Goal: Task Accomplishment & Management: Manage account settings

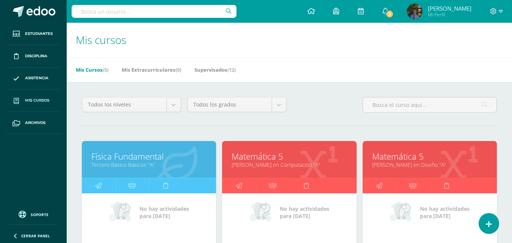
click at [135, 150] on link "Física Fundamental" at bounding box center [148, 156] width 115 height 12
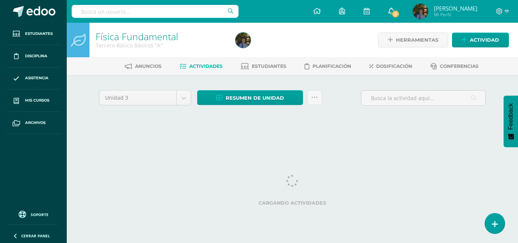
click at [392, 16] on link "3" at bounding box center [391, 11] width 24 height 23
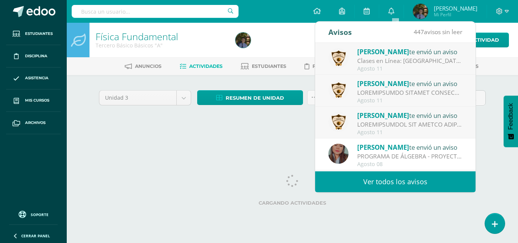
click at [239, 140] on div "Unidad 3 Unidad 1 Unidad 2 Unidad 3 Unidad 4 Resumen de unidad Descargar como H…" at bounding box center [292, 108] width 417 height 66
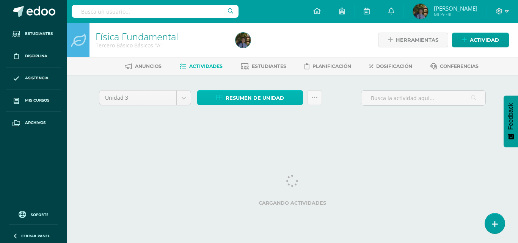
click at [250, 103] on span "Resumen de unidad" at bounding box center [254, 98] width 58 height 14
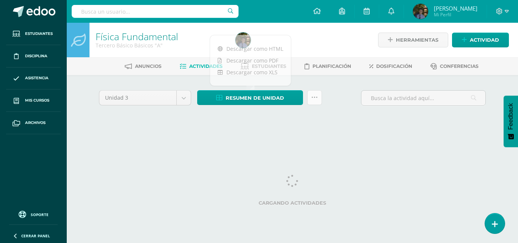
click at [317, 99] on icon at bounding box center [314, 97] width 6 height 6
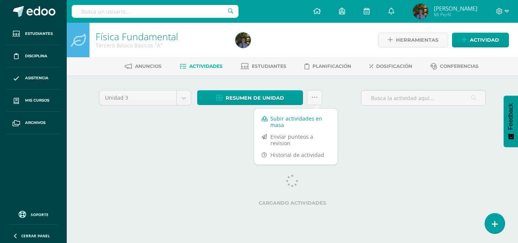
click at [306, 117] on link "Subir actividades en masa" at bounding box center [295, 122] width 83 height 18
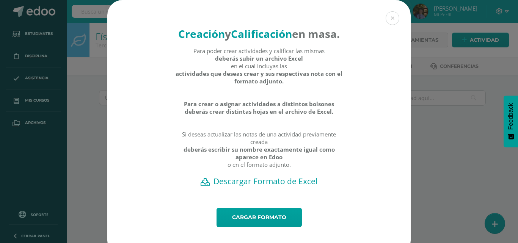
click at [275, 186] on h2 "Descargar Formato de Excel" at bounding box center [258, 181] width 277 height 11
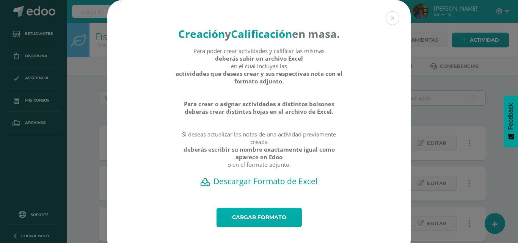
click at [255, 227] on link "Cargar formato" at bounding box center [258, 217] width 85 height 19
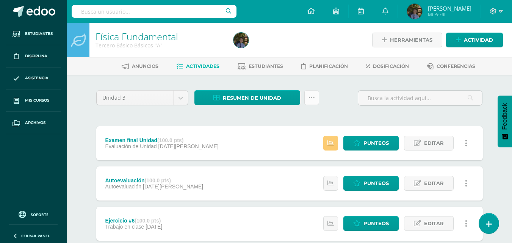
click at [313, 102] on link at bounding box center [311, 97] width 15 height 15
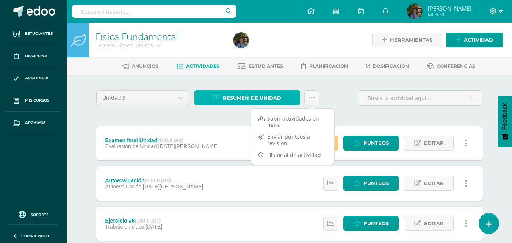
click at [273, 104] on span "Resumen de unidad" at bounding box center [252, 98] width 58 height 14
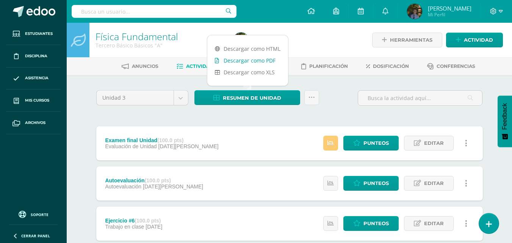
click at [258, 62] on link "Descargar como PDF" at bounding box center [247, 61] width 81 height 12
click at [310, 40] on div at bounding box center [300, 40] width 141 height 34
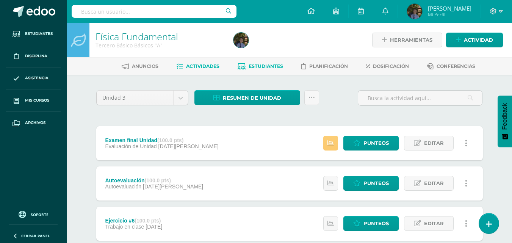
click at [268, 65] on span "Estudiantes" at bounding box center [266, 66] width 34 height 6
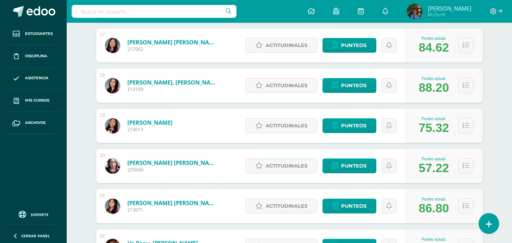
scroll to position [782, 0]
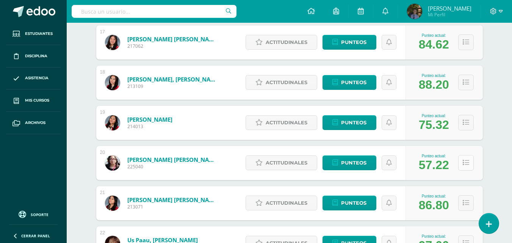
click at [469, 160] on button at bounding box center [466, 163] width 16 height 16
click at [467, 163] on icon at bounding box center [466, 163] width 6 height 6
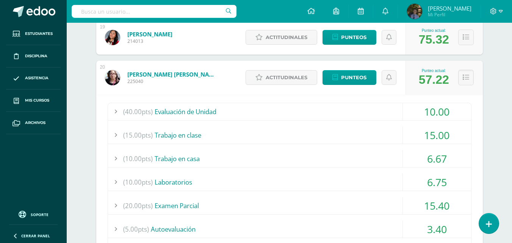
scroll to position [858, 0]
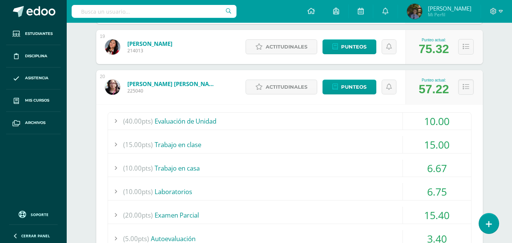
click at [436, 132] on div "(40.00pts) Evaluación de Unidad 10.00 (40.0pts) Examen final Unidad 10.00" at bounding box center [290, 200] width 364 height 177
click at [434, 120] on div "10.00" at bounding box center [437, 121] width 68 height 17
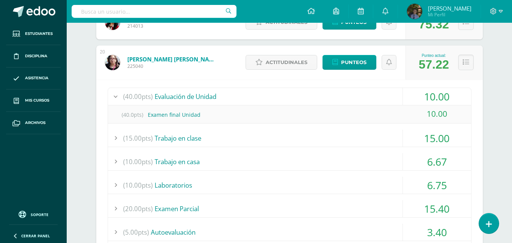
scroll to position [896, 0]
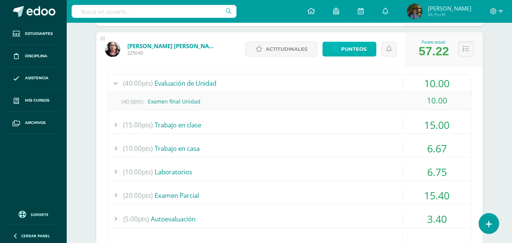
click at [359, 49] on span "Punteos" at bounding box center [353, 49] width 25 height 14
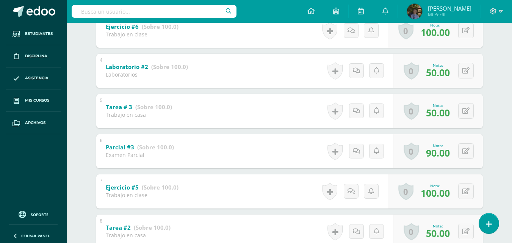
scroll to position [256, 0]
click at [465, 109] on button at bounding box center [471, 111] width 16 height 16
type input "100"
click at [458, 112] on link at bounding box center [450, 112] width 15 height 15
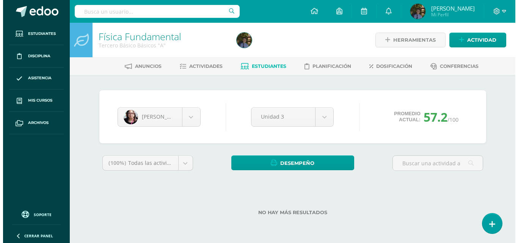
scroll to position [0, 0]
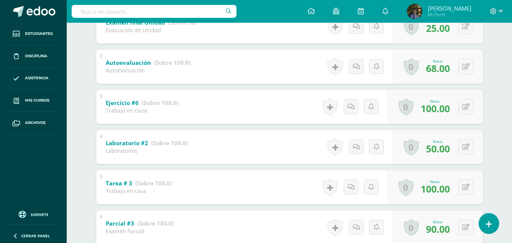
scroll to position [180, 0]
click at [464, 145] on button at bounding box center [466, 146] width 16 height 16
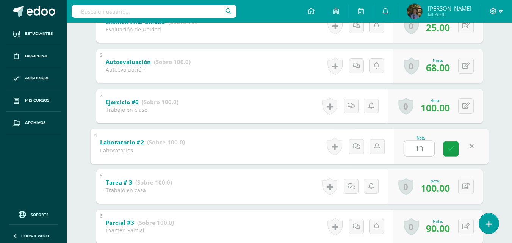
type input "100"
click at [447, 150] on link at bounding box center [450, 148] width 15 height 15
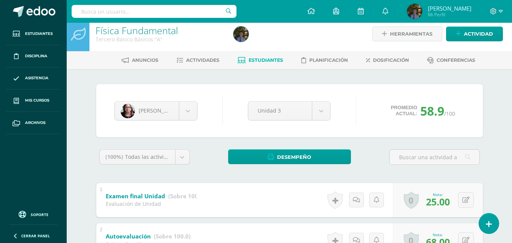
scroll to position [0, 0]
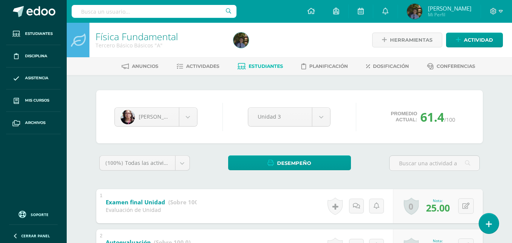
click at [265, 69] on span "Estudiantes" at bounding box center [266, 66] width 34 height 6
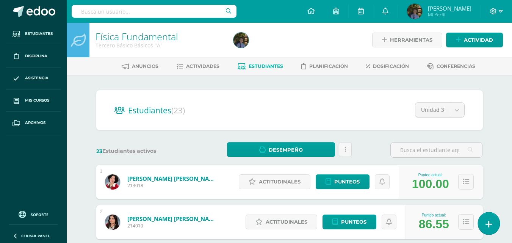
click at [486, 225] on icon at bounding box center [488, 224] width 7 height 9
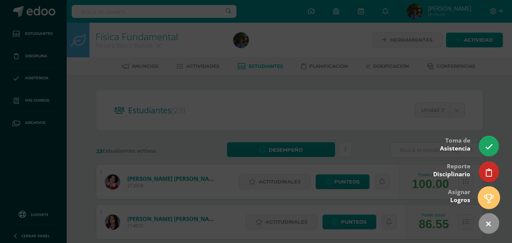
click at [495, 192] on link at bounding box center [489, 197] width 22 height 22
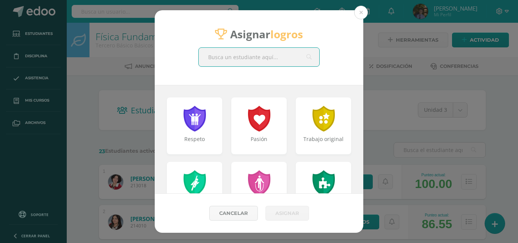
click at [232, 59] on input "text" at bounding box center [259, 57] width 120 height 19
click at [231, 59] on input "ac" at bounding box center [259, 57] width 120 height 19
type input "aca"
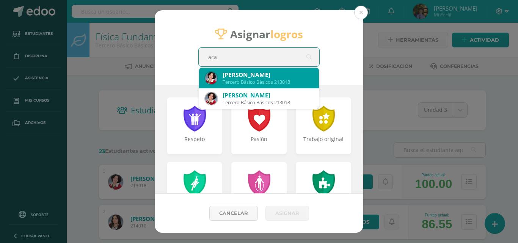
click at [267, 72] on div "María Nicolle Acajabón Sabán" at bounding box center [267, 75] width 90 height 8
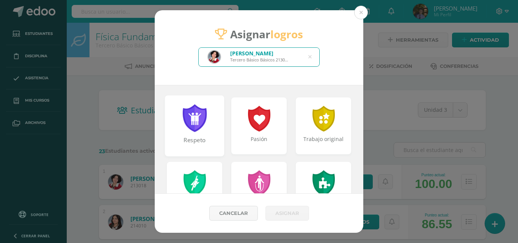
click at [200, 118] on div at bounding box center [194, 118] width 26 height 28
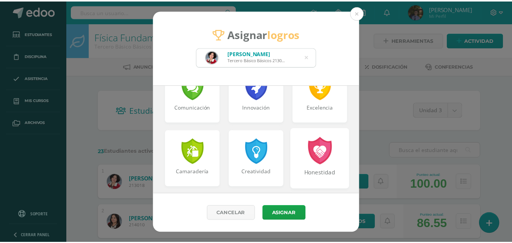
scroll to position [227, 0]
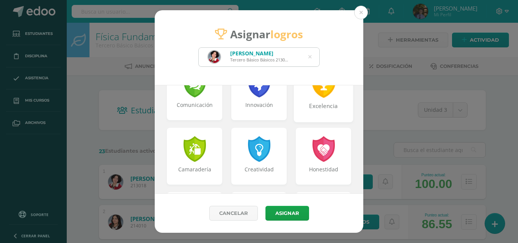
click at [325, 114] on div "Excelencia" at bounding box center [323, 110] width 58 height 16
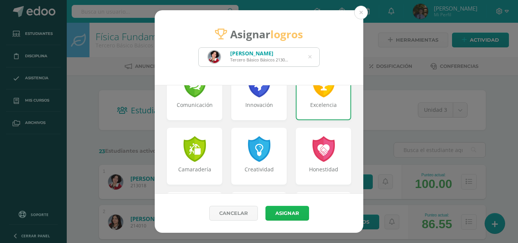
click at [290, 215] on button "Asignar" at bounding box center [287, 213] width 44 height 15
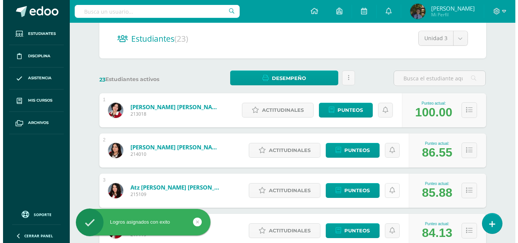
scroll to position [76, 0]
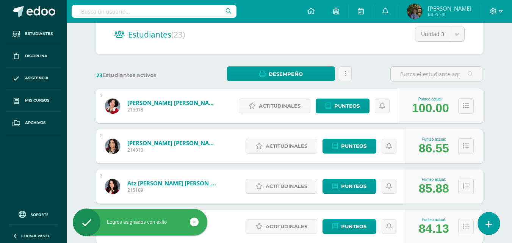
click at [484, 224] on link at bounding box center [489, 223] width 22 height 22
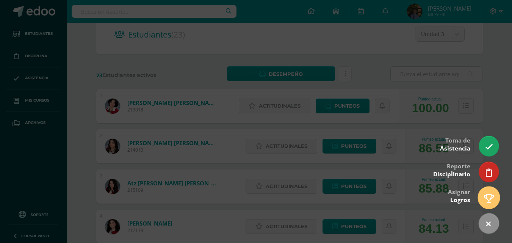
click at [490, 203] on link at bounding box center [489, 197] width 22 height 22
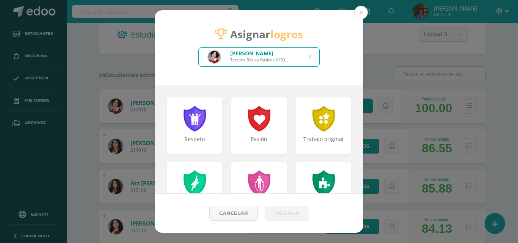
click at [311, 58] on icon at bounding box center [309, 56] width 3 height 19
type input "arri"
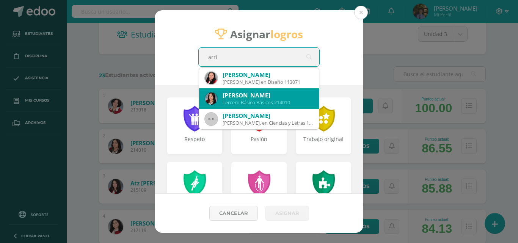
click at [292, 94] on div "Dafne Mariel Arriaga Puac" at bounding box center [267, 95] width 90 height 8
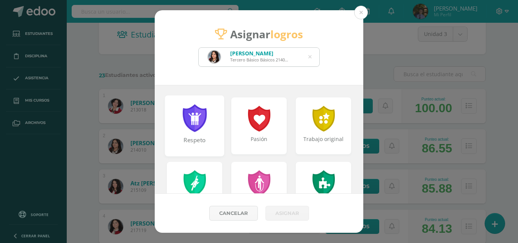
click at [203, 116] on div at bounding box center [194, 118] width 26 height 28
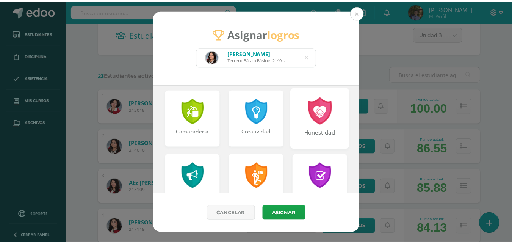
scroll to position [341, 0]
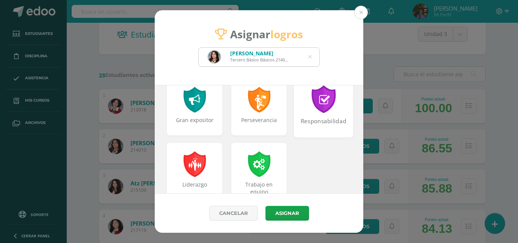
click at [317, 109] on div at bounding box center [323, 99] width 26 height 28
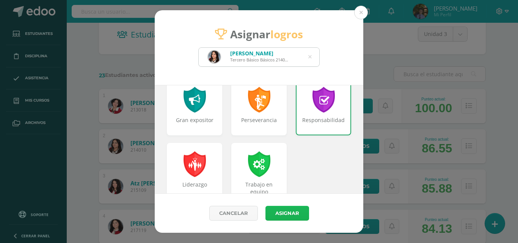
click at [293, 206] on button "Asignar" at bounding box center [287, 213] width 44 height 15
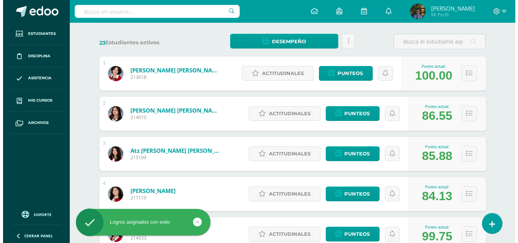
scroll to position [152, 0]
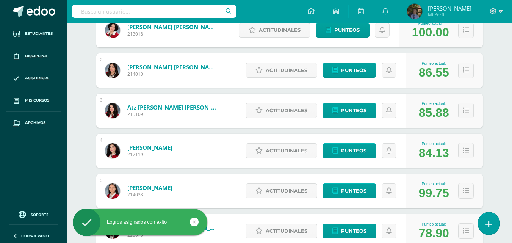
click at [483, 219] on link at bounding box center [489, 223] width 22 height 22
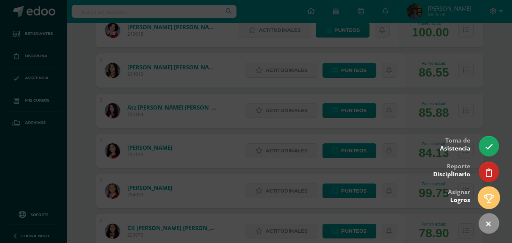
click at [482, 194] on link at bounding box center [489, 197] width 22 height 22
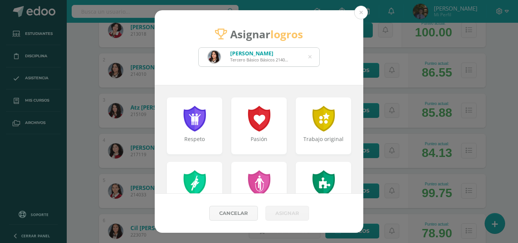
click at [311, 56] on icon at bounding box center [309, 56] width 3 height 19
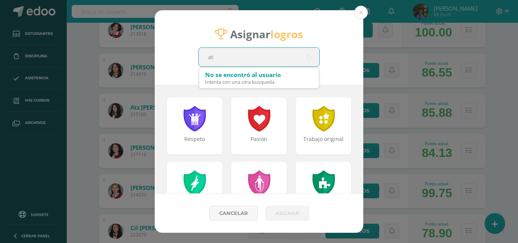
type input "atz"
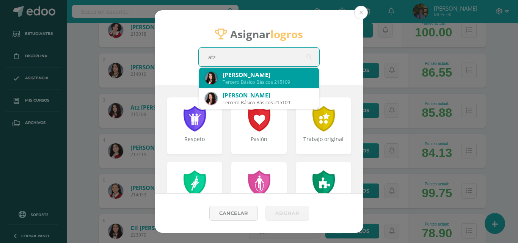
click at [253, 69] on div "María José Atz Gómez Tercero Básico Básicos 215109" at bounding box center [259, 78] width 108 height 20
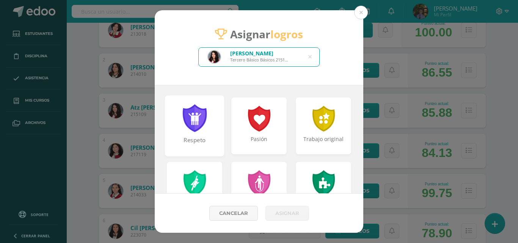
click at [192, 123] on div at bounding box center [194, 118] width 26 height 28
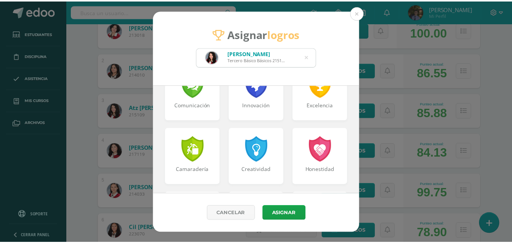
scroll to position [341, 0]
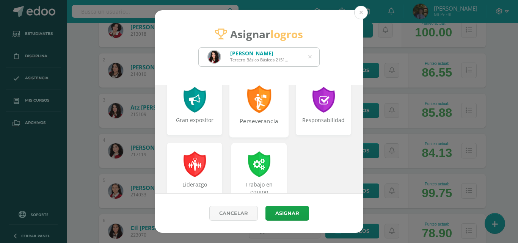
click at [249, 107] on div at bounding box center [259, 99] width 26 height 28
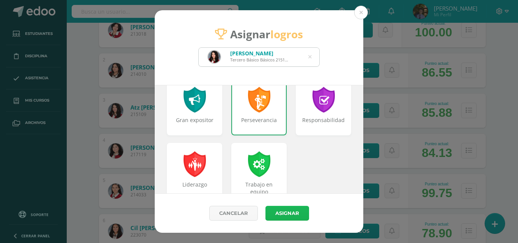
click at [286, 215] on button "Asignar" at bounding box center [287, 213] width 44 height 15
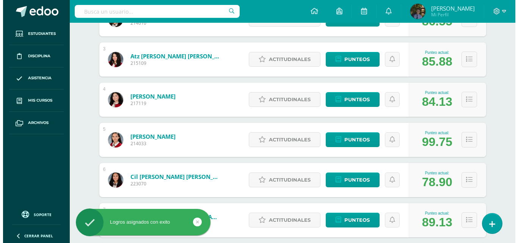
scroll to position [189, 0]
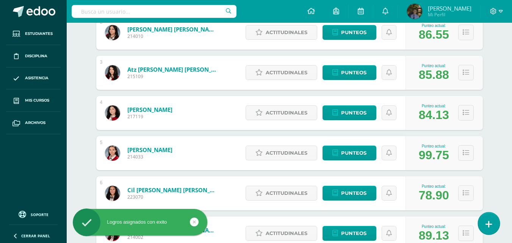
click at [486, 223] on icon at bounding box center [488, 224] width 7 height 9
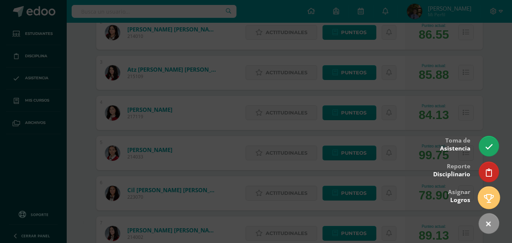
click at [488, 200] on icon at bounding box center [489, 198] width 10 height 9
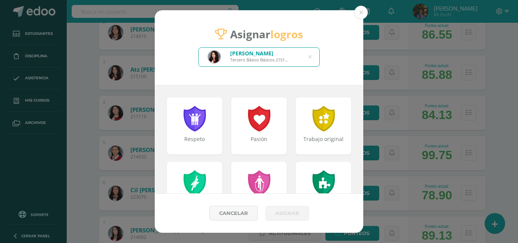
click at [311, 54] on icon at bounding box center [309, 56] width 3 height 19
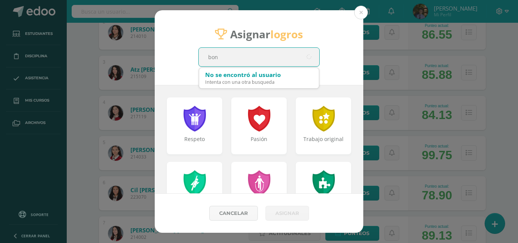
type input "boni"
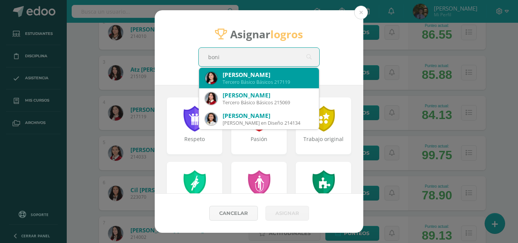
click at [290, 72] on div "Camila Isabella Bonilla López" at bounding box center [267, 75] width 90 height 8
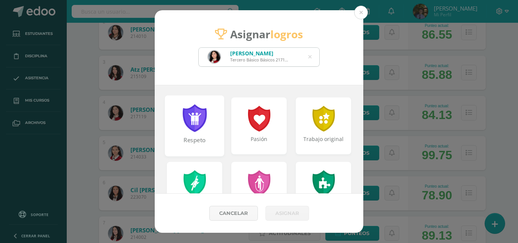
click at [215, 117] on div "Respeto" at bounding box center [194, 125] width 59 height 61
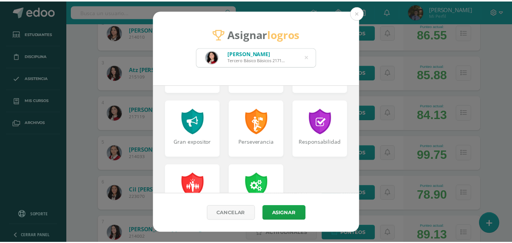
scroll to position [341, 0]
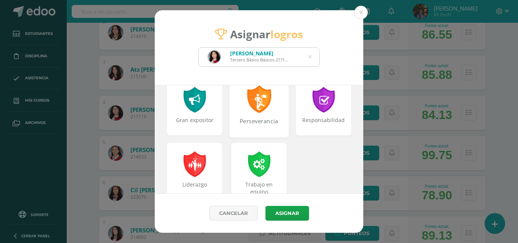
click at [259, 119] on div "Perseverancia" at bounding box center [259, 125] width 58 height 16
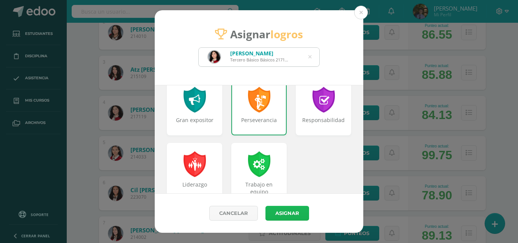
click at [297, 206] on button "Asignar" at bounding box center [287, 213] width 44 height 15
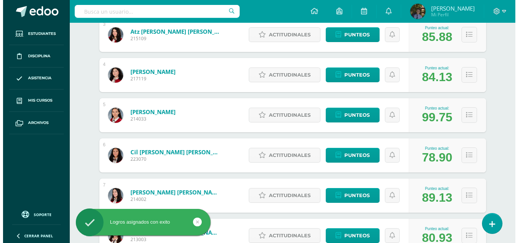
scroll to position [265, 0]
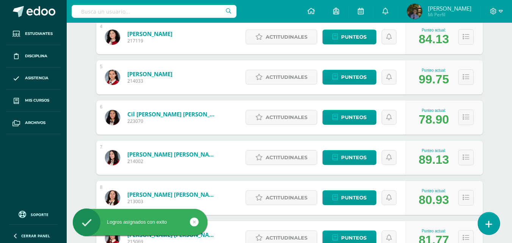
click at [486, 218] on link at bounding box center [489, 223] width 22 height 22
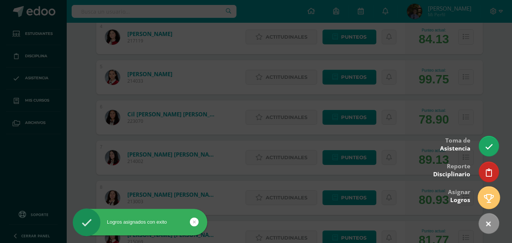
click at [484, 195] on icon at bounding box center [489, 198] width 10 height 9
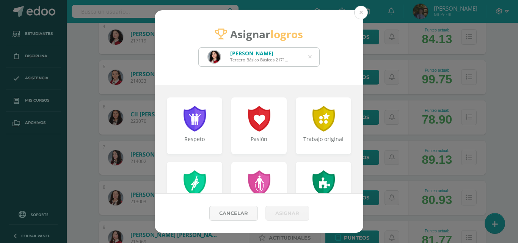
click at [310, 58] on icon at bounding box center [309, 56] width 3 height 19
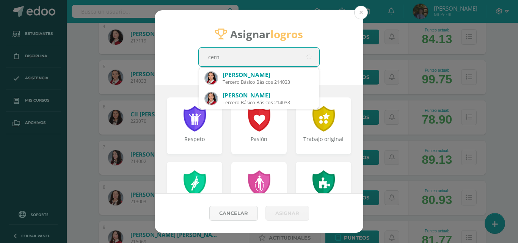
type input "cerna"
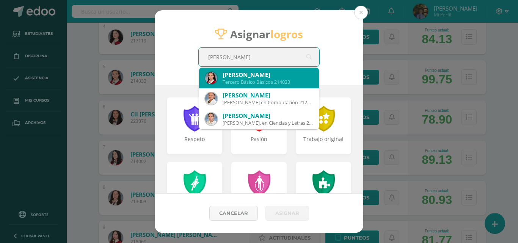
click at [274, 84] on div "Tercero Básico Básicos 214033" at bounding box center [267, 82] width 90 height 6
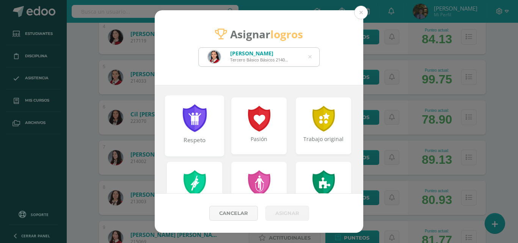
click at [208, 122] on div "Respeto" at bounding box center [194, 125] width 59 height 61
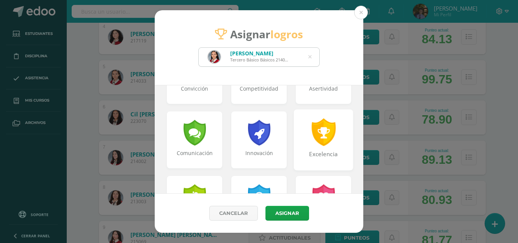
scroll to position [189, 0]
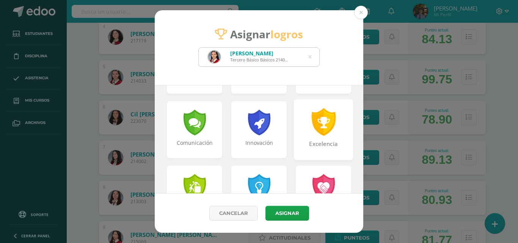
click at [318, 131] on div at bounding box center [323, 122] width 26 height 28
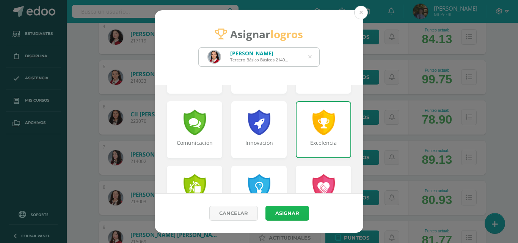
click at [284, 214] on button "Asignar" at bounding box center [287, 213] width 44 height 15
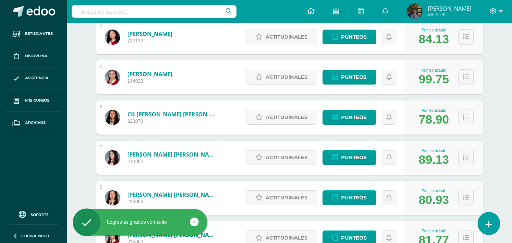
click at [490, 224] on icon at bounding box center [488, 224] width 7 height 9
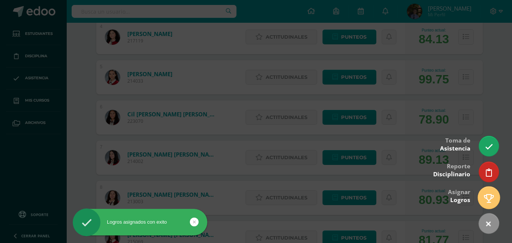
click at [495, 201] on link at bounding box center [489, 197] width 22 height 22
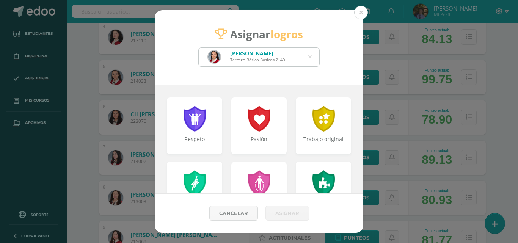
click at [310, 57] on icon at bounding box center [309, 56] width 3 height 19
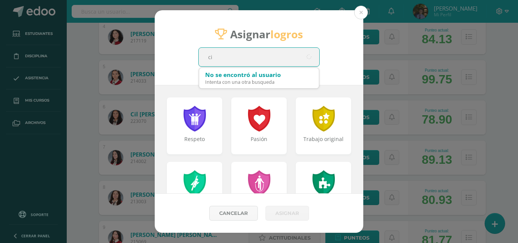
type input "cil"
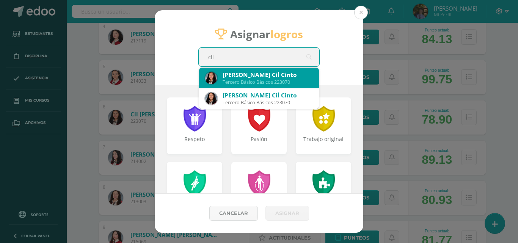
click at [295, 79] on div "Tercero Básico Básicos 223070" at bounding box center [267, 82] width 90 height 6
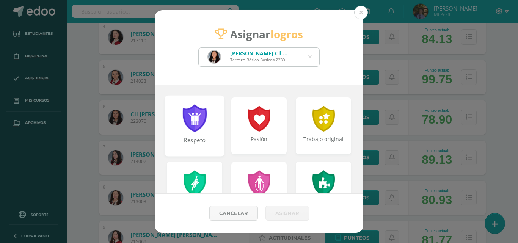
click at [206, 122] on div "Respeto" at bounding box center [194, 125] width 59 height 61
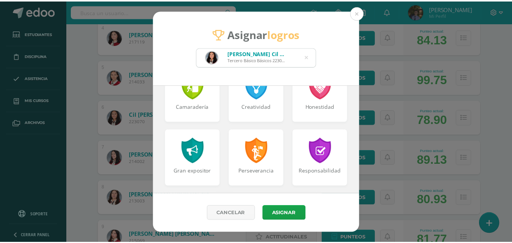
scroll to position [303, 0]
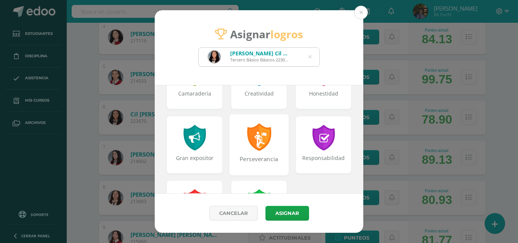
click at [257, 142] on div at bounding box center [259, 137] width 26 height 28
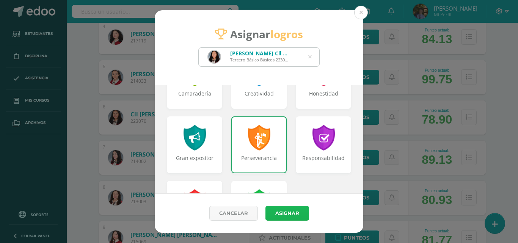
click at [287, 219] on button "Asignar" at bounding box center [287, 213] width 44 height 15
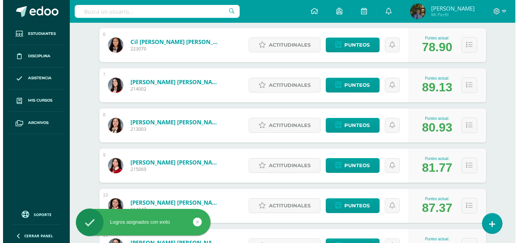
scroll to position [341, 0]
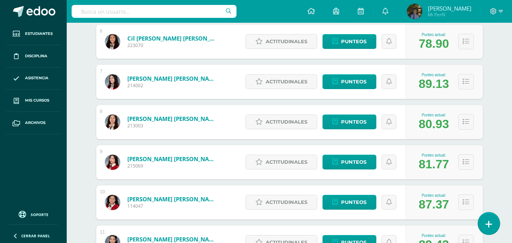
click at [487, 221] on icon at bounding box center [488, 224] width 7 height 9
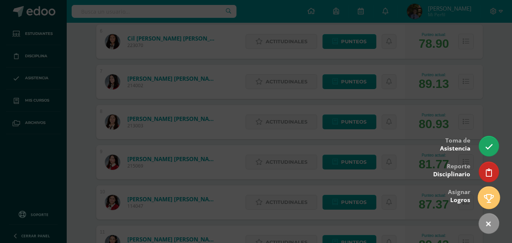
click at [489, 199] on icon at bounding box center [489, 198] width 10 height 9
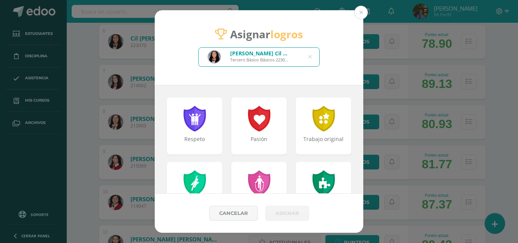
click at [311, 58] on div "Elvia Nahomi Cil Cinto Tercero Básico Básicos 223070" at bounding box center [259, 57] width 120 height 19
click at [308, 57] on div "Elvia Nahomi Cil Cinto Tercero Básico Básicos 223070" at bounding box center [259, 57] width 120 height 19
click at [309, 57] on icon at bounding box center [309, 56] width 3 height 19
type input "diaz"
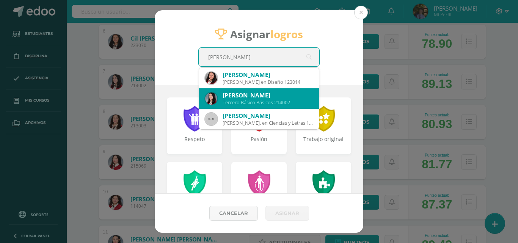
click at [272, 93] on div "Maria Jimena Díaz Santis" at bounding box center [267, 95] width 90 height 8
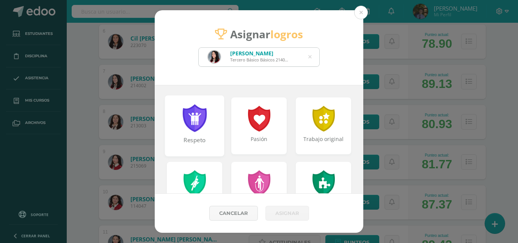
click at [191, 122] on div at bounding box center [194, 118] width 26 height 28
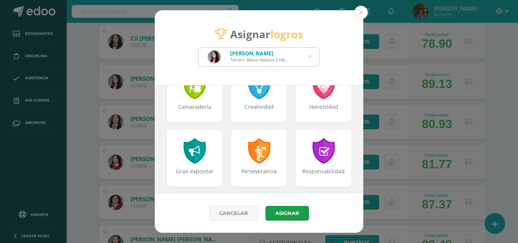
scroll to position [303, 0]
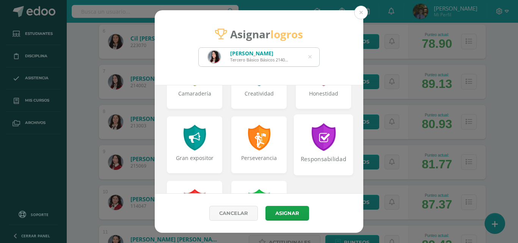
click at [314, 153] on div "Responsabilidad" at bounding box center [323, 144] width 59 height 61
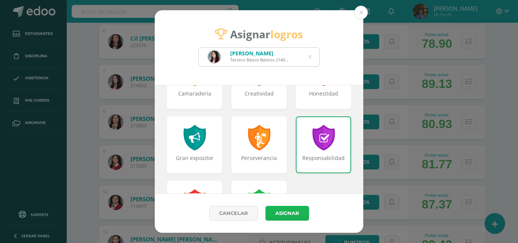
click at [293, 215] on button "Asignar" at bounding box center [287, 213] width 44 height 15
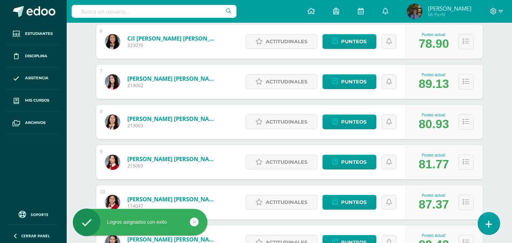
click at [486, 221] on icon at bounding box center [488, 224] width 7 height 9
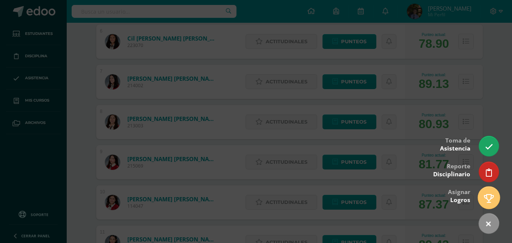
click at [489, 195] on icon at bounding box center [489, 198] width 10 height 9
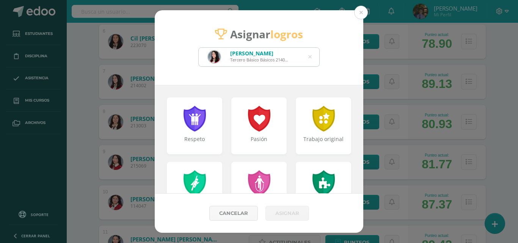
click at [309, 56] on icon at bounding box center [309, 56] width 3 height 19
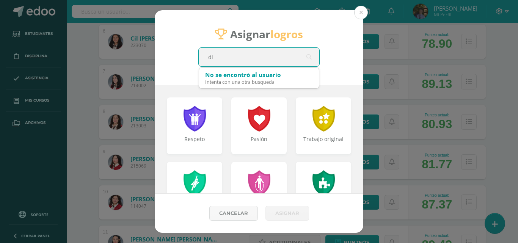
type input "die"
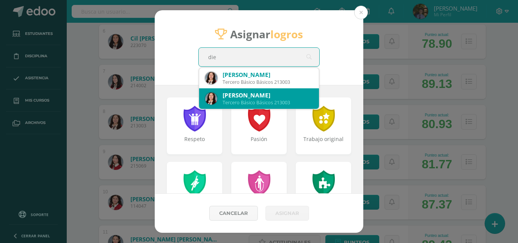
click at [269, 97] on div "Katherine Estefanía Diéguez Martínez" at bounding box center [267, 95] width 90 height 8
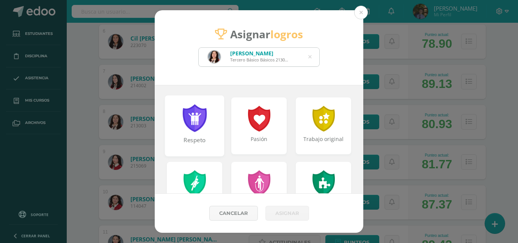
click at [211, 114] on div "Respeto" at bounding box center [194, 125] width 59 height 61
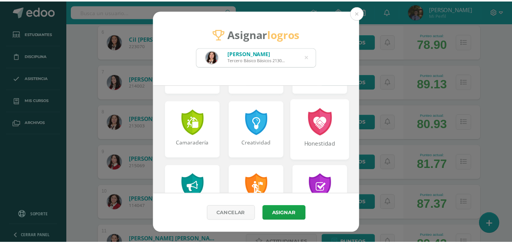
scroll to position [265, 0]
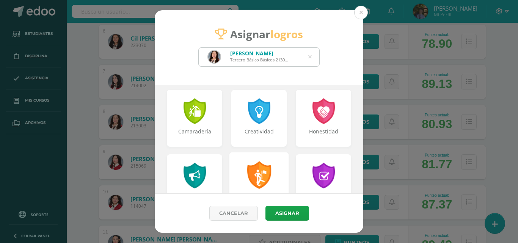
click at [278, 166] on div "Perseverancia" at bounding box center [258, 182] width 59 height 61
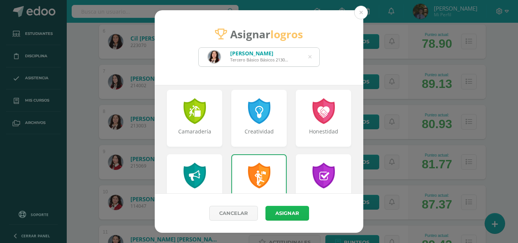
click at [290, 206] on button "Asignar" at bounding box center [287, 213] width 44 height 15
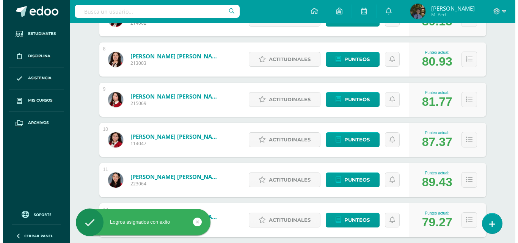
scroll to position [417, 0]
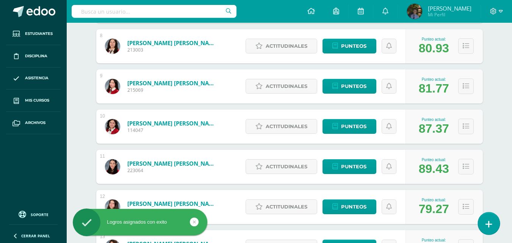
click at [486, 222] on icon at bounding box center [488, 224] width 7 height 9
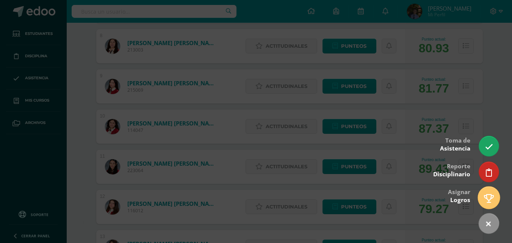
click at [489, 200] on icon at bounding box center [489, 198] width 10 height 9
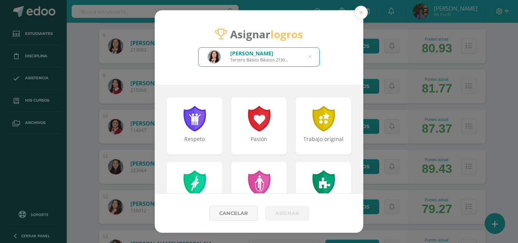
click at [308, 57] on div "Katherine Estefanía Diéguez Martínez Tercero Básico Básicos 213003" at bounding box center [259, 57] width 120 height 19
click at [308, 57] on icon at bounding box center [309, 56] width 3 height 19
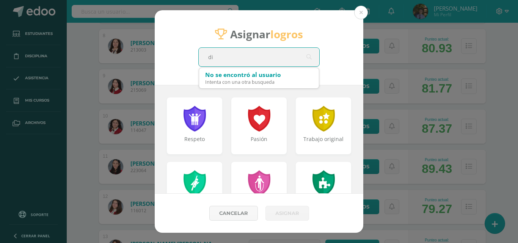
type input "dio"
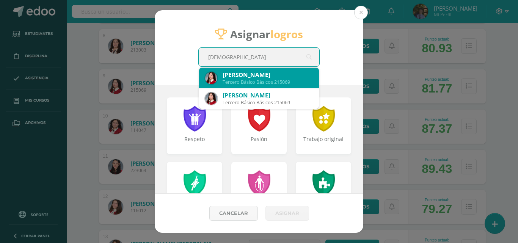
click at [307, 71] on div "Daniella Vanessa Dionicio Macz" at bounding box center [267, 75] width 90 height 8
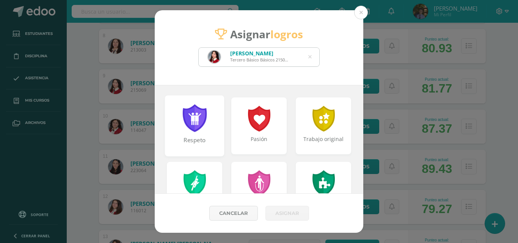
click at [194, 113] on div at bounding box center [194, 118] width 26 height 28
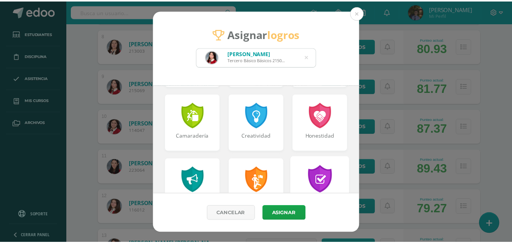
scroll to position [303, 0]
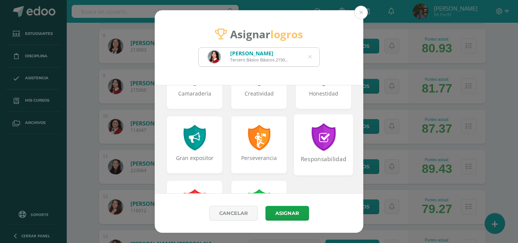
click at [315, 140] on div at bounding box center [323, 137] width 26 height 28
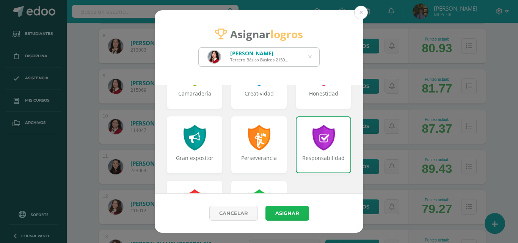
click at [288, 213] on button "Asignar" at bounding box center [287, 213] width 44 height 15
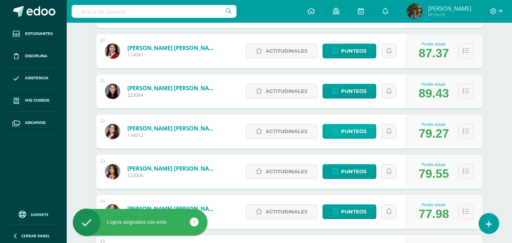
scroll to position [493, 0]
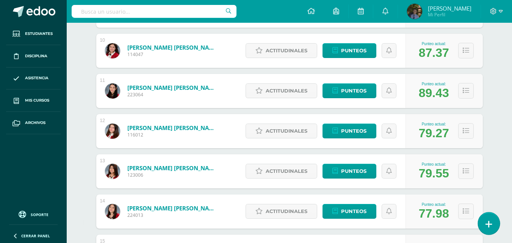
click at [485, 221] on link at bounding box center [489, 223] width 22 height 22
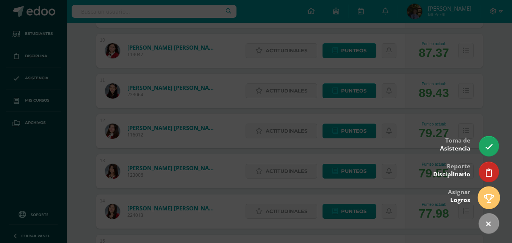
click at [488, 200] on icon at bounding box center [489, 198] width 10 height 9
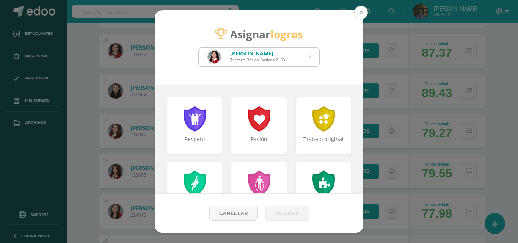
click at [359, 9] on button at bounding box center [361, 13] width 14 height 14
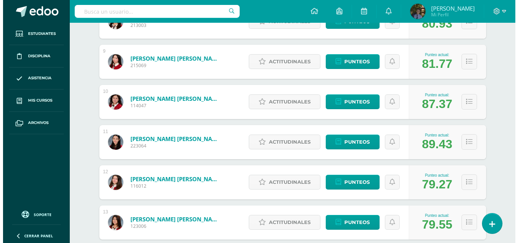
scroll to position [455, 0]
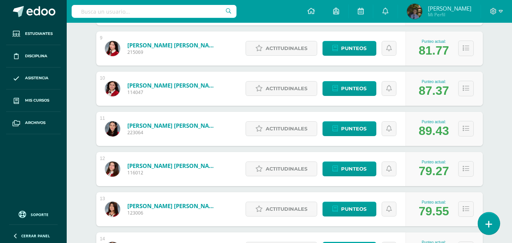
click at [486, 223] on icon at bounding box center [488, 224] width 7 height 9
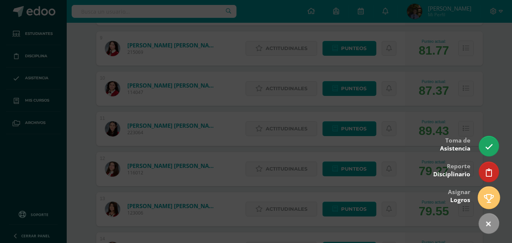
click at [485, 199] on icon at bounding box center [489, 198] width 10 height 9
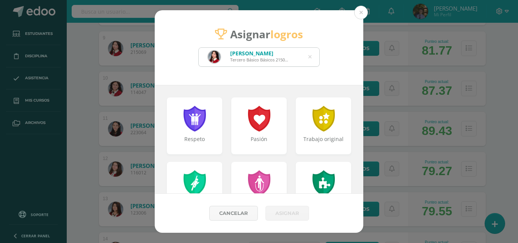
click at [310, 58] on icon at bounding box center [309, 56] width 3 height 19
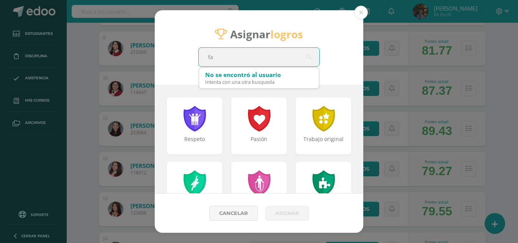
type input "faj"
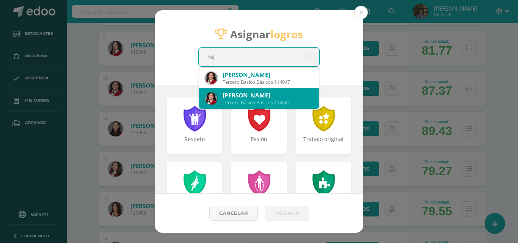
click at [271, 89] on div "Mia Valentina Fajardo Padilla Tercero Básico Básicos 114047" at bounding box center [259, 98] width 108 height 20
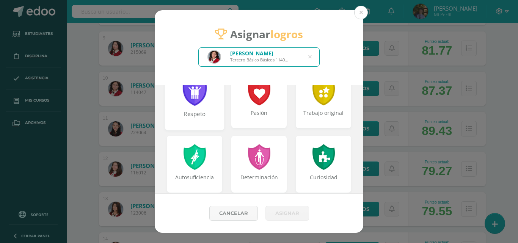
scroll to position [38, 0]
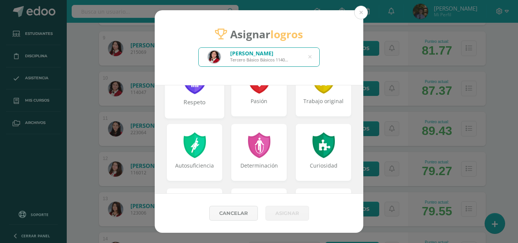
click at [201, 103] on div "Respeto" at bounding box center [195, 106] width 58 height 16
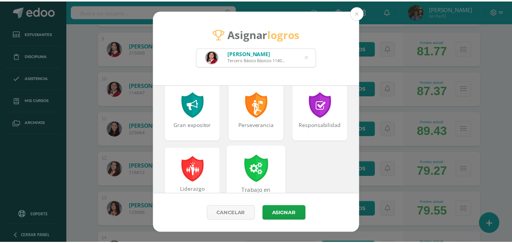
scroll to position [341, 0]
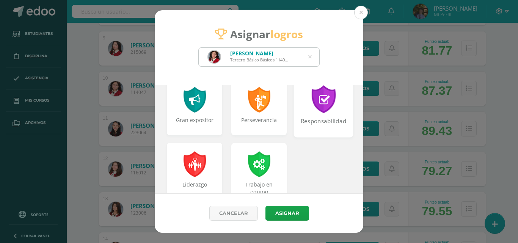
click at [324, 117] on div "Responsabilidad" at bounding box center [323, 125] width 58 height 16
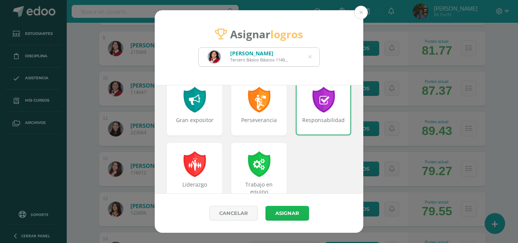
click at [291, 216] on button "Asignar" at bounding box center [287, 213] width 44 height 15
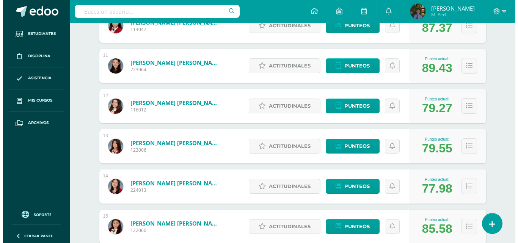
scroll to position [530, 0]
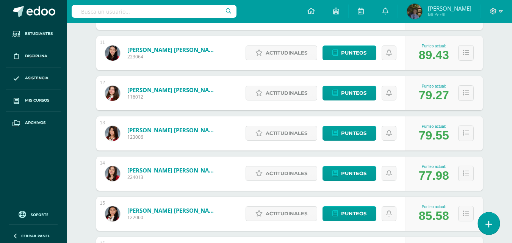
click at [491, 224] on icon at bounding box center [488, 224] width 7 height 9
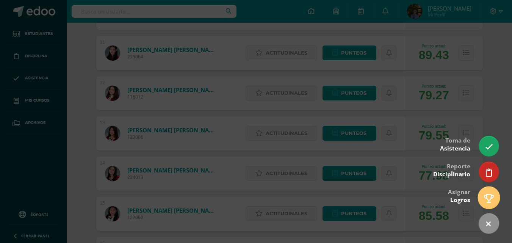
click at [482, 199] on link at bounding box center [489, 197] width 22 height 22
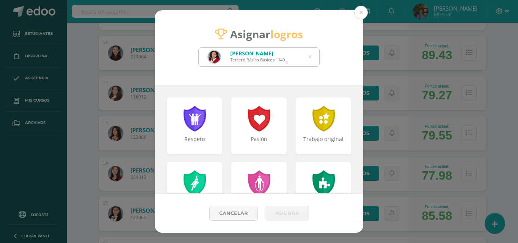
click at [310, 57] on icon at bounding box center [309, 56] width 3 height 19
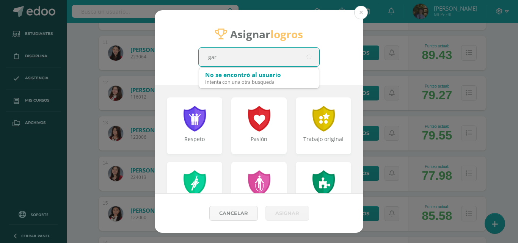
type input "garc"
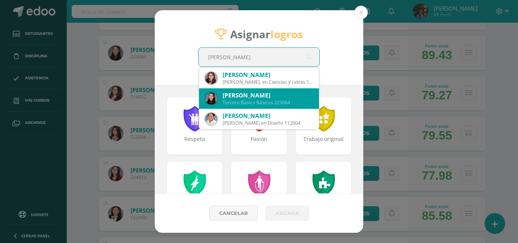
click at [285, 92] on div "Kristel Paola García Milian" at bounding box center [267, 95] width 90 height 8
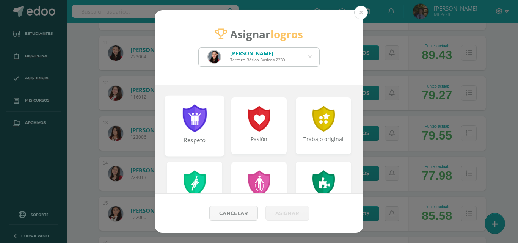
click at [203, 129] on div at bounding box center [194, 118] width 26 height 28
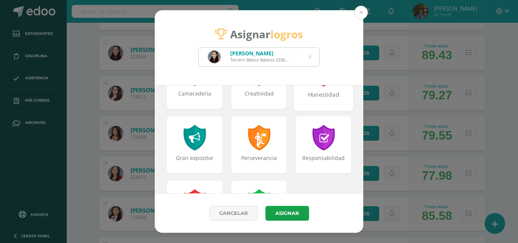
scroll to position [341, 0]
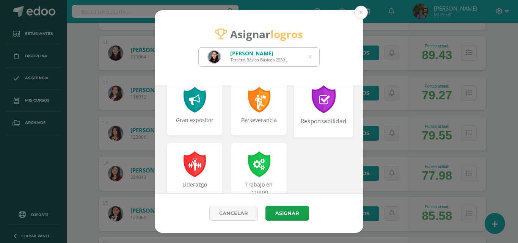
click at [332, 110] on div "Responsabilidad" at bounding box center [323, 106] width 59 height 61
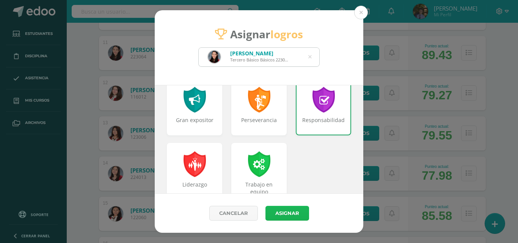
click at [293, 214] on button "Asignar" at bounding box center [287, 213] width 44 height 15
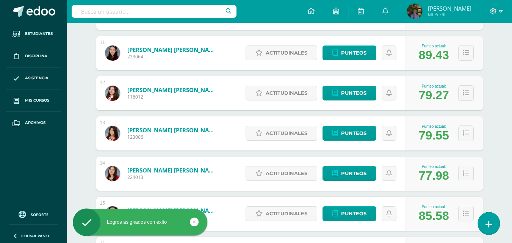
click at [492, 223] on link at bounding box center [489, 223] width 22 height 22
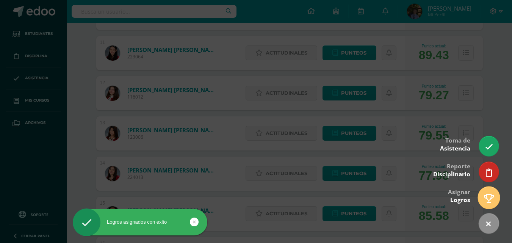
click at [492, 203] on link at bounding box center [489, 197] width 22 height 22
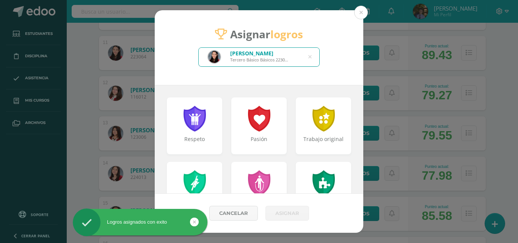
click at [311, 57] on icon at bounding box center [309, 56] width 3 height 19
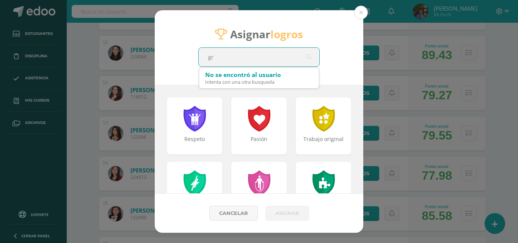
type input "gra"
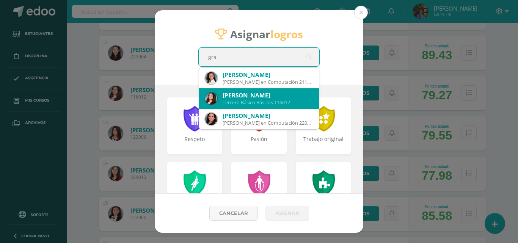
click at [290, 93] on div "Adriana María Grajeda Alvarez" at bounding box center [267, 95] width 90 height 8
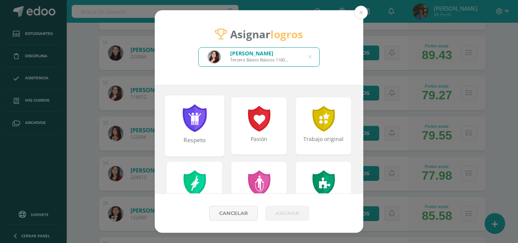
click at [201, 113] on div at bounding box center [194, 118] width 26 height 28
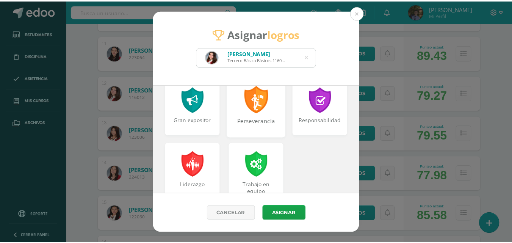
scroll to position [361, 0]
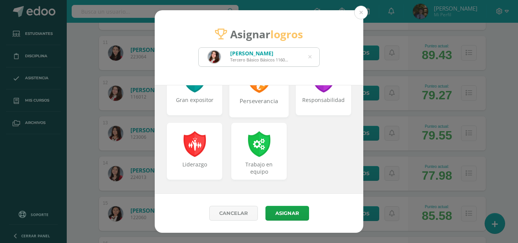
click at [261, 98] on div "Perseverancia" at bounding box center [259, 105] width 58 height 16
click at [284, 209] on button "Asignar" at bounding box center [287, 213] width 44 height 15
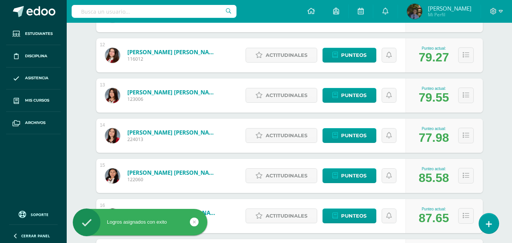
scroll to position [606, 0]
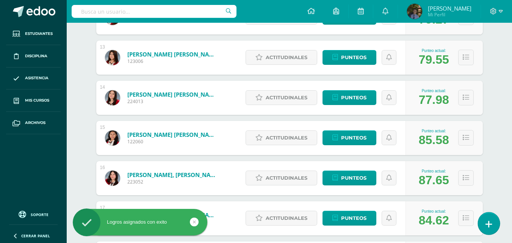
click at [488, 226] on icon at bounding box center [488, 224] width 7 height 9
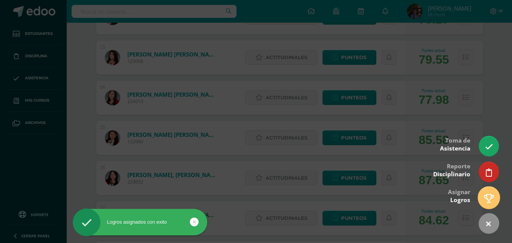
click at [492, 200] on icon at bounding box center [489, 198] width 10 height 9
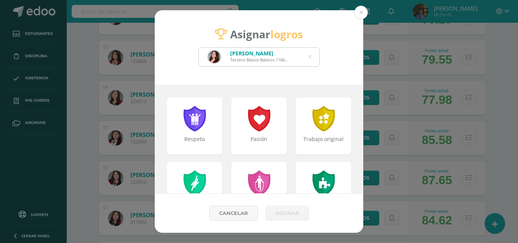
click at [310, 58] on icon at bounding box center [309, 56] width 3 height 19
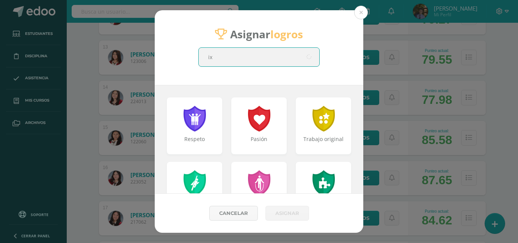
type input "ixc"
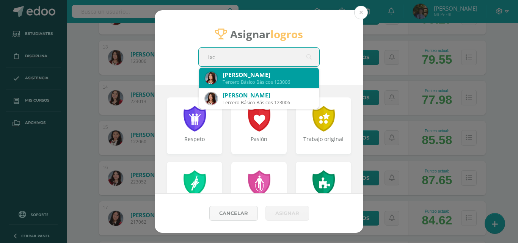
click at [311, 74] on div "María Fernanda Ixcoy Chacón" at bounding box center [267, 75] width 90 height 8
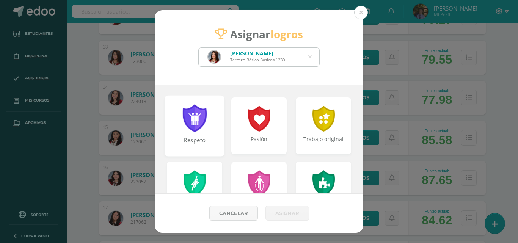
click at [194, 122] on div at bounding box center [194, 118] width 26 height 28
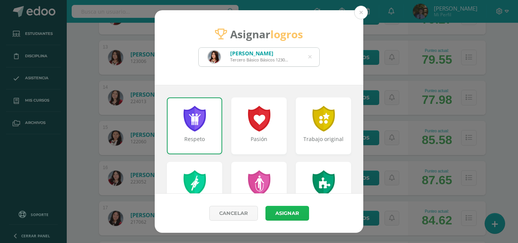
click at [283, 214] on button "Asignar" at bounding box center [287, 213] width 44 height 15
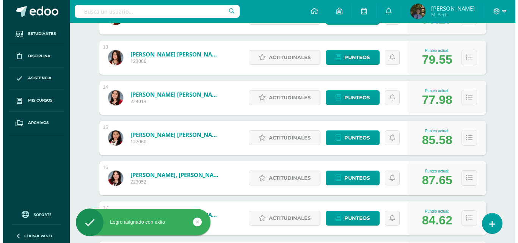
scroll to position [644, 0]
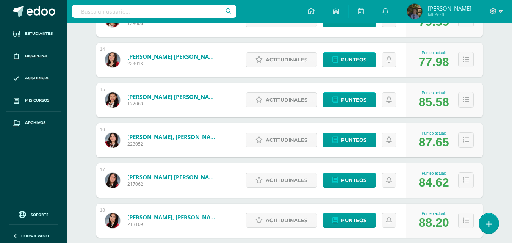
click at [490, 227] on icon at bounding box center [488, 224] width 7 height 9
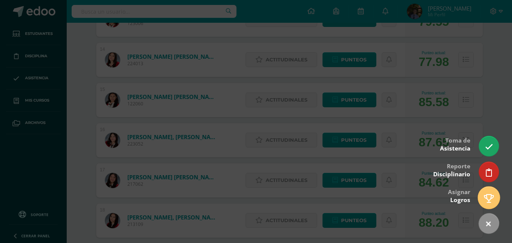
click at [493, 200] on icon at bounding box center [489, 198] width 10 height 9
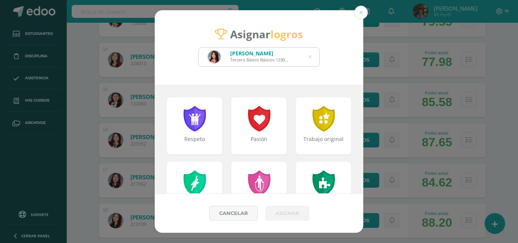
click at [308, 56] on div "María Fernanda Ixcoy Chacón Tercero Básico Básicos 123006" at bounding box center [259, 57] width 120 height 19
click at [310, 56] on icon at bounding box center [309, 56] width 3 height 19
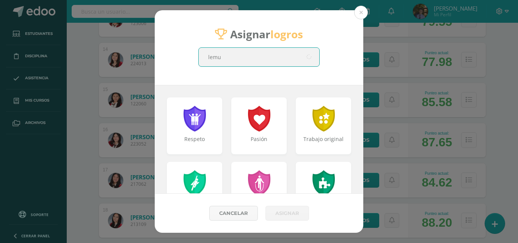
type input "lemus"
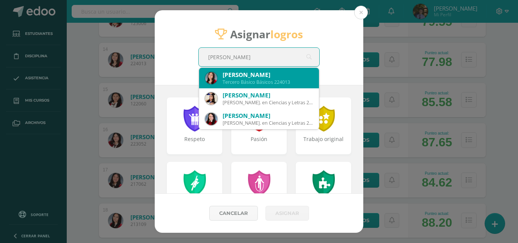
click at [245, 73] on div "Ana Valeria Lemus Avendaño" at bounding box center [267, 75] width 90 height 8
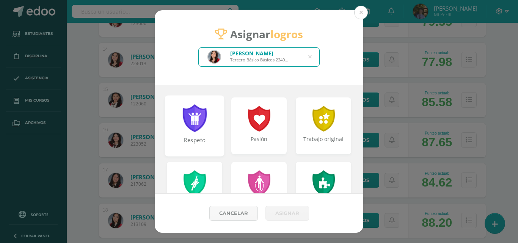
click at [203, 128] on div at bounding box center [194, 118] width 26 height 28
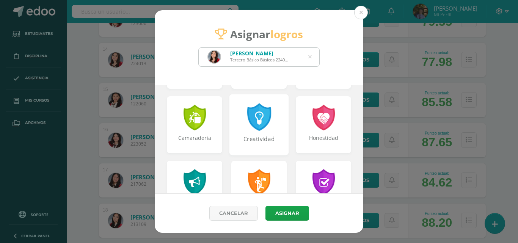
scroll to position [303, 0]
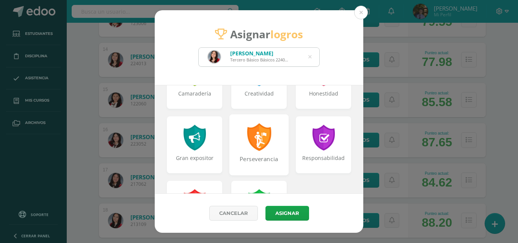
click at [279, 155] on div "Perseverancia" at bounding box center [259, 163] width 58 height 16
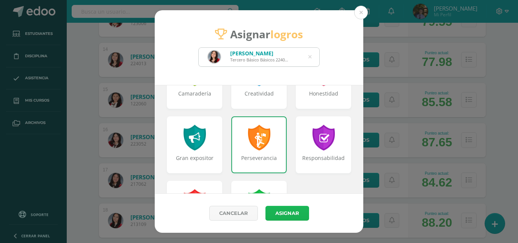
click at [287, 208] on button "Asignar" at bounding box center [287, 213] width 44 height 15
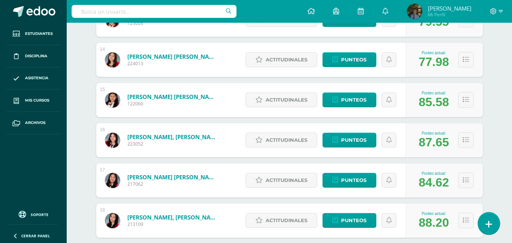
click at [486, 227] on icon at bounding box center [488, 224] width 7 height 9
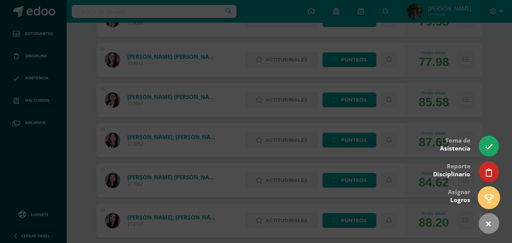
click at [488, 200] on icon at bounding box center [489, 198] width 10 height 9
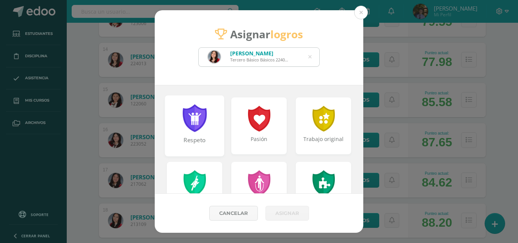
click at [193, 132] on div at bounding box center [194, 118] width 26 height 28
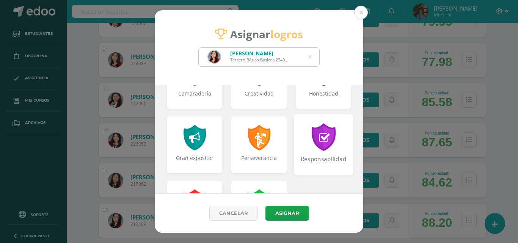
click at [336, 168] on div "Responsabilidad" at bounding box center [323, 163] width 58 height 16
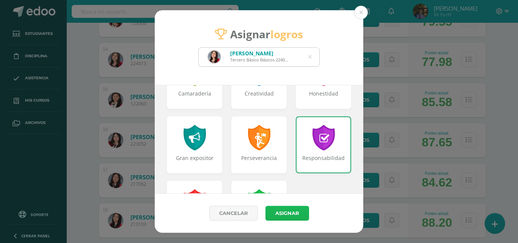
click at [296, 218] on button "Asignar" at bounding box center [287, 213] width 44 height 15
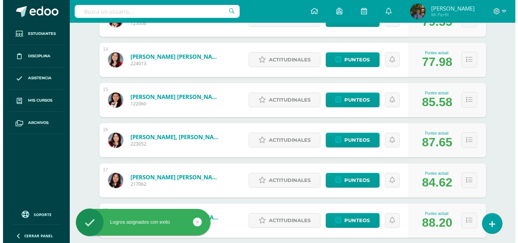
scroll to position [682, 0]
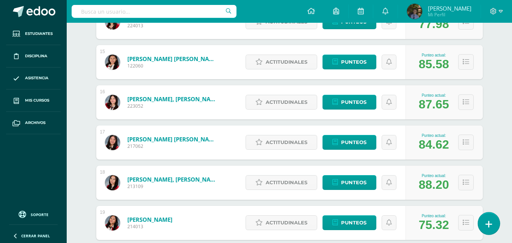
click at [485, 227] on link at bounding box center [489, 223] width 22 height 22
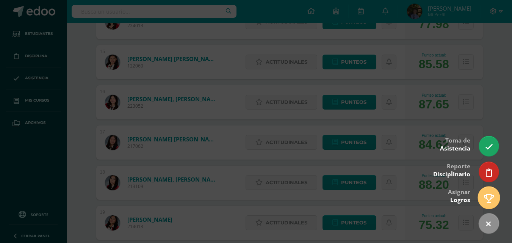
click at [490, 205] on link at bounding box center [489, 197] width 22 height 22
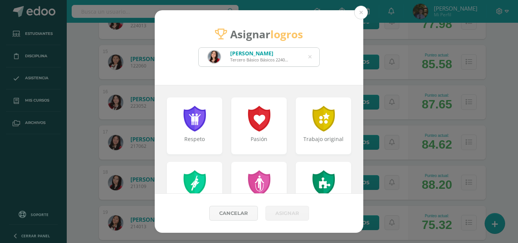
click at [311, 56] on div "Ana Valeria Lemus Avendaño Tercero Básico Básicos 224013" at bounding box center [259, 57] width 120 height 19
click at [313, 56] on div "Ana Valeria Lemus Avendaño Tercero Básico Básicos 224013" at bounding box center [259, 57] width 120 height 19
click at [309, 59] on icon at bounding box center [309, 56] width 3 height 19
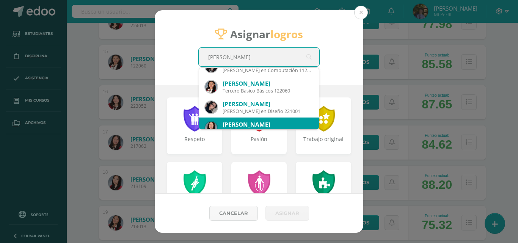
scroll to position [0, 0]
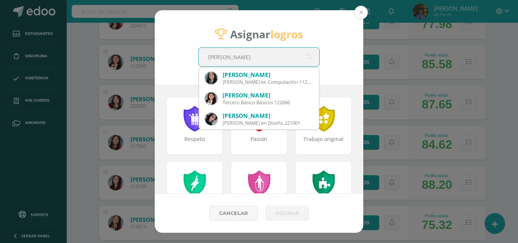
type input "marti"
click at [360, 16] on button at bounding box center [361, 13] width 14 height 14
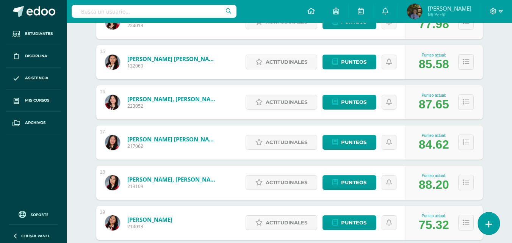
click at [490, 226] on icon at bounding box center [488, 224] width 7 height 9
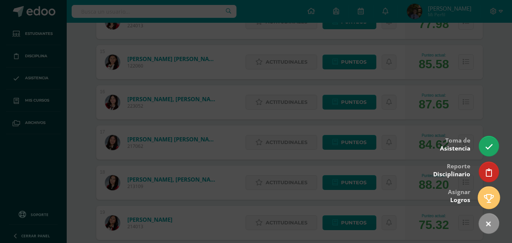
click at [488, 200] on icon at bounding box center [489, 198] width 10 height 9
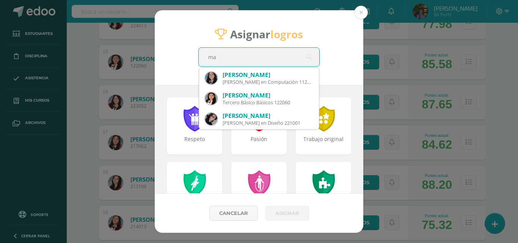
type input "m"
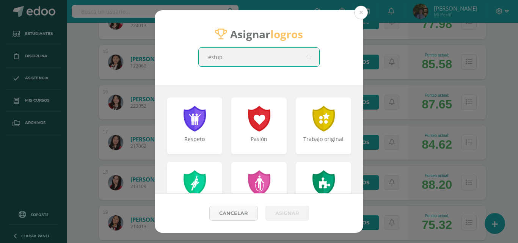
type input "estupe"
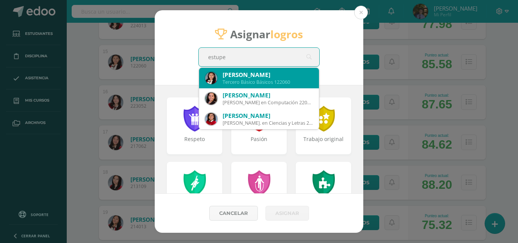
click at [252, 76] on div "Natalie Maria Cristina Martinez Estupe" at bounding box center [267, 75] width 90 height 8
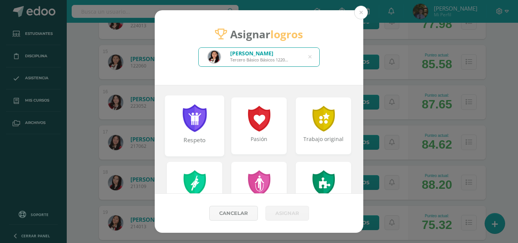
click at [196, 110] on div at bounding box center [194, 118] width 26 height 28
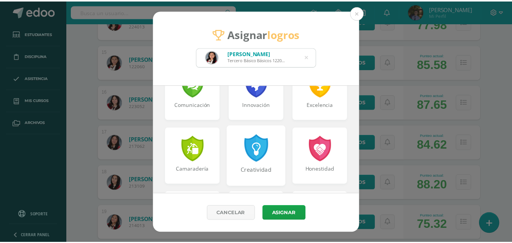
scroll to position [303, 0]
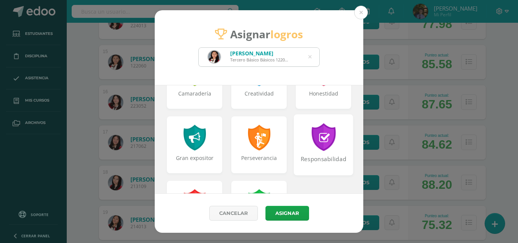
click at [328, 142] on div at bounding box center [323, 137] width 26 height 28
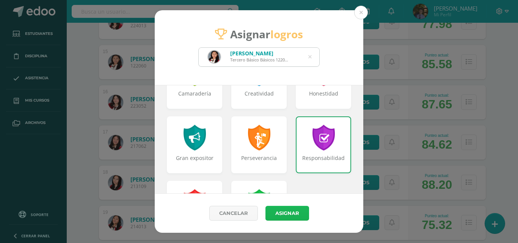
click at [285, 210] on button "Asignar" at bounding box center [287, 213] width 44 height 15
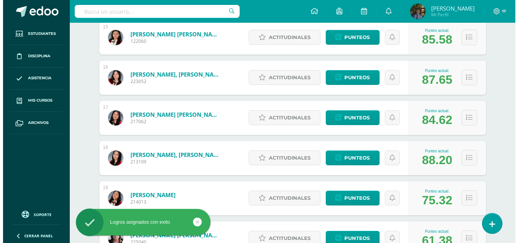
scroll to position [720, 0]
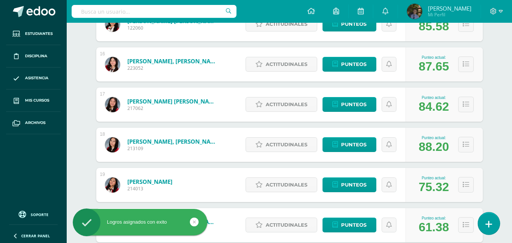
click at [493, 224] on link at bounding box center [489, 223] width 22 height 22
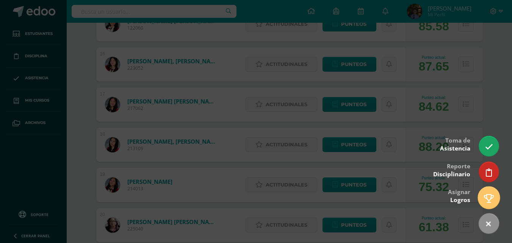
click at [491, 196] on icon at bounding box center [489, 198] width 10 height 9
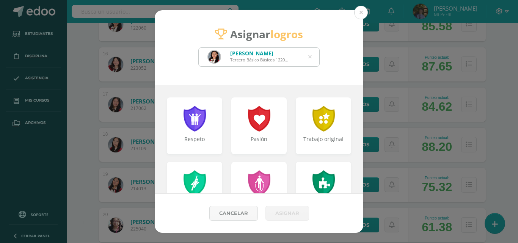
click at [310, 58] on icon at bounding box center [309, 56] width 3 height 19
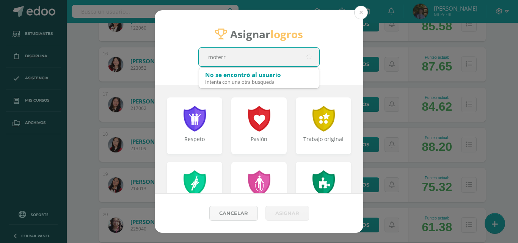
type input "moterro"
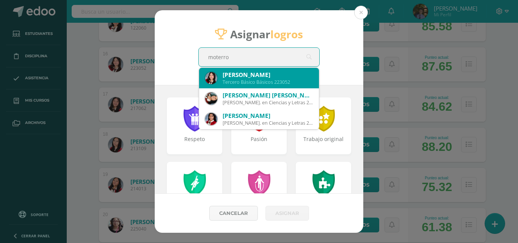
click at [289, 74] on div "Tabata Fernanda Monterroso Recinos" at bounding box center [267, 75] width 90 height 8
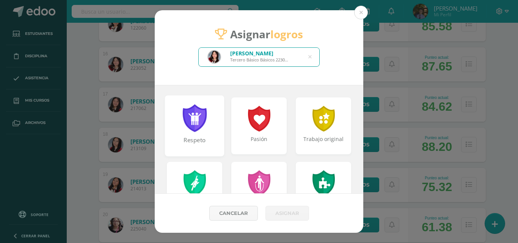
click at [203, 122] on div at bounding box center [194, 118] width 26 height 28
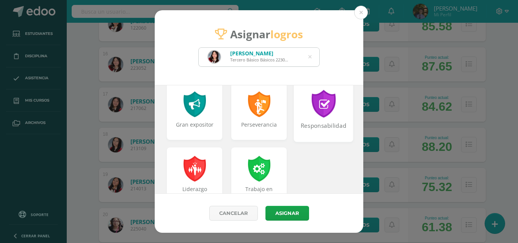
scroll to position [323, 0]
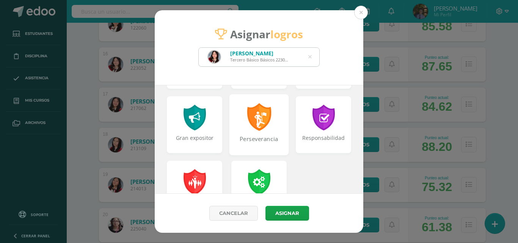
click at [261, 128] on div at bounding box center [259, 117] width 26 height 28
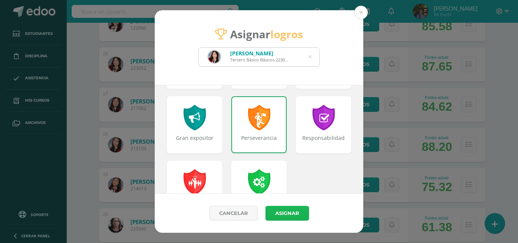
click at [282, 208] on button "Asignar" at bounding box center [287, 213] width 44 height 15
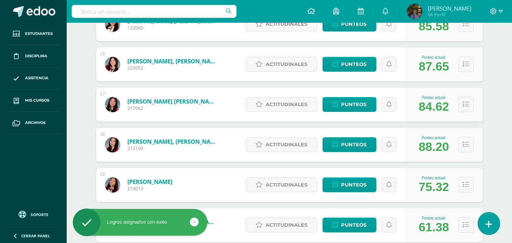
click at [493, 223] on link at bounding box center [489, 223] width 22 height 22
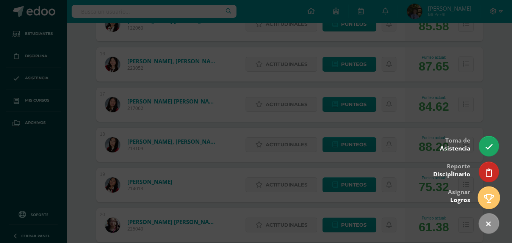
click at [489, 199] on icon at bounding box center [489, 198] width 10 height 9
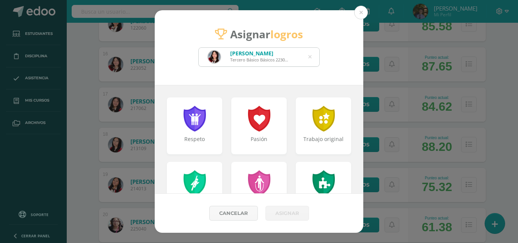
click at [311, 55] on icon at bounding box center [309, 56] width 3 height 19
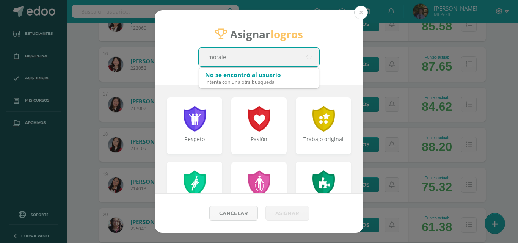
type input "morales"
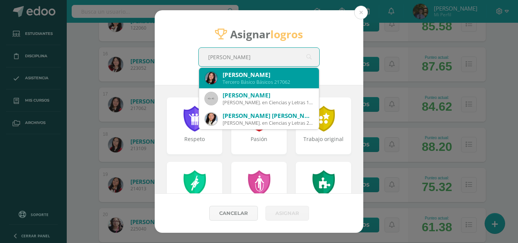
click at [285, 77] on div "Lucía Alejandra Morales Raxón" at bounding box center [267, 75] width 90 height 8
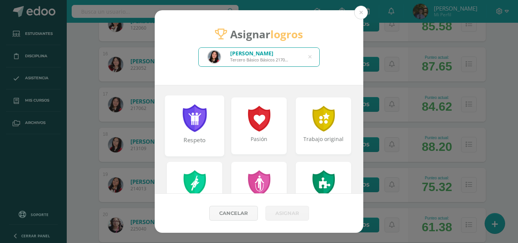
click at [195, 110] on div at bounding box center [194, 118] width 26 height 28
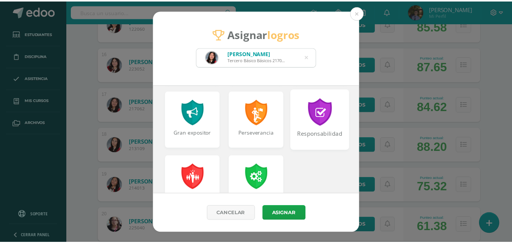
scroll to position [341, 0]
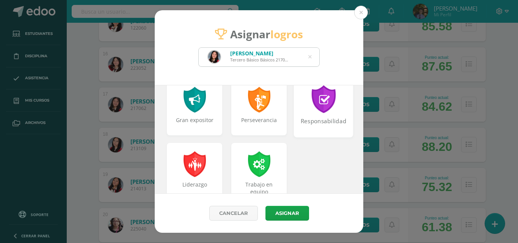
click at [320, 121] on div "Responsabilidad" at bounding box center [323, 125] width 58 height 16
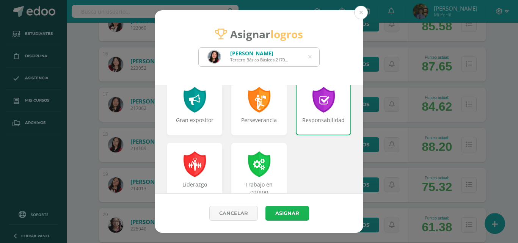
click at [290, 214] on button "Asignar" at bounding box center [287, 213] width 44 height 15
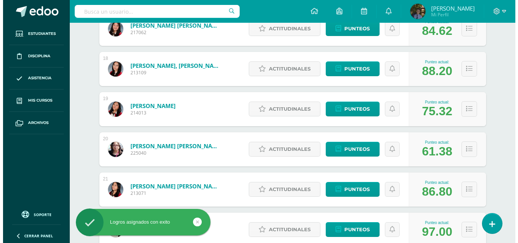
scroll to position [834, 0]
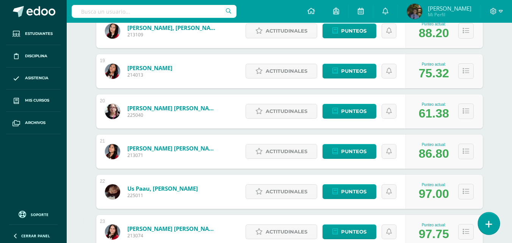
click at [487, 216] on link at bounding box center [489, 223] width 22 height 22
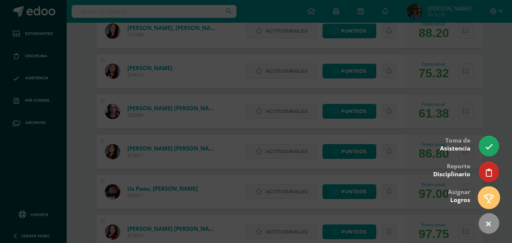
click at [482, 194] on link at bounding box center [489, 197] width 22 height 22
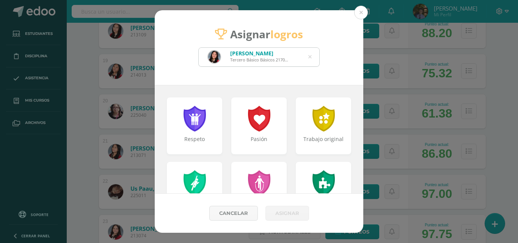
click at [311, 59] on icon at bounding box center [309, 56] width 3 height 19
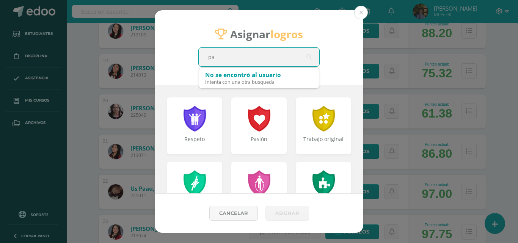
type input "paz"
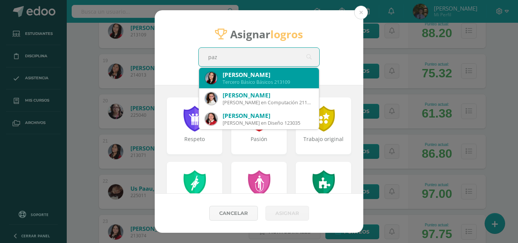
click at [304, 78] on div "Nathaly Fernanda Paz Armas" at bounding box center [267, 75] width 90 height 8
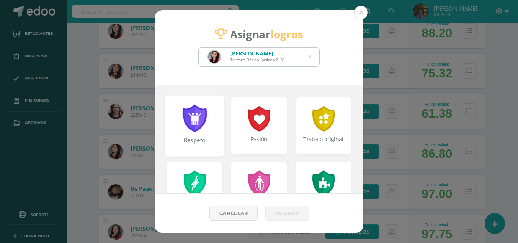
click at [188, 111] on div at bounding box center [194, 118] width 26 height 28
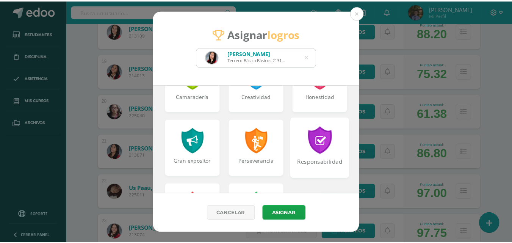
scroll to position [303, 0]
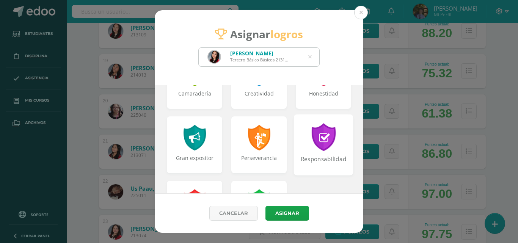
click at [310, 141] on div at bounding box center [323, 137] width 26 height 28
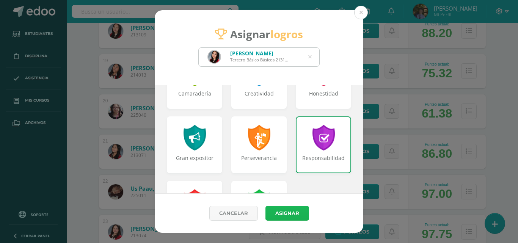
click at [276, 214] on button "Asignar" at bounding box center [287, 213] width 44 height 15
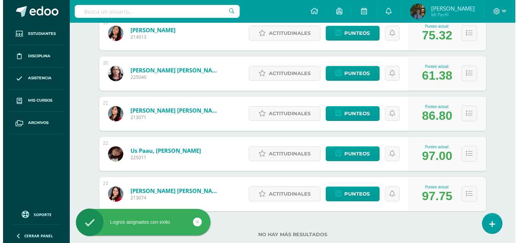
scroll to position [834, 0]
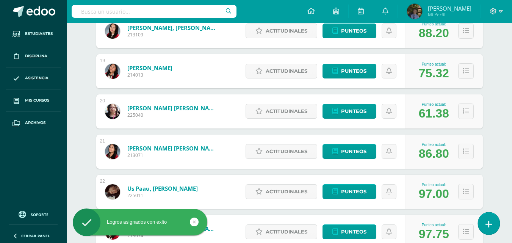
click at [488, 224] on icon at bounding box center [488, 224] width 7 height 9
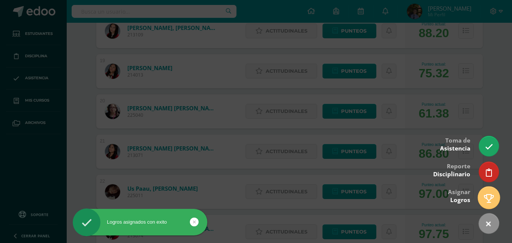
click at [485, 197] on icon at bounding box center [489, 198] width 10 height 9
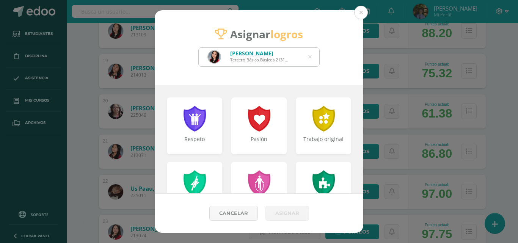
click at [310, 58] on icon at bounding box center [309, 56] width 3 height 19
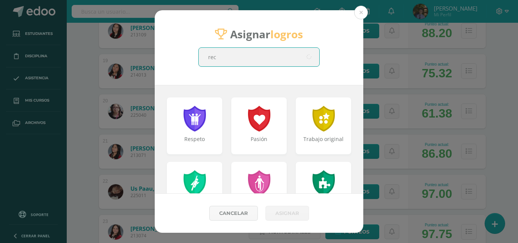
type input "reci"
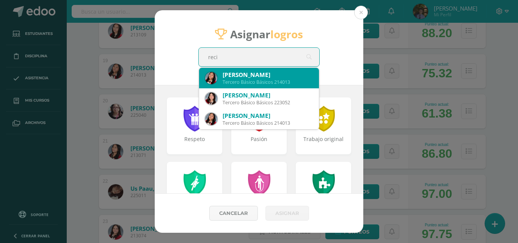
click at [301, 70] on div "Rocío Esmeralda Recinos Martínez Tercero Básico Básicos 214013" at bounding box center [259, 78] width 108 height 20
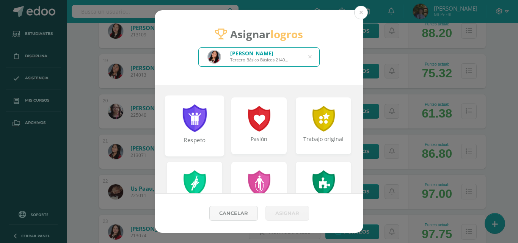
click at [213, 120] on div "Respeto" at bounding box center [194, 125] width 59 height 61
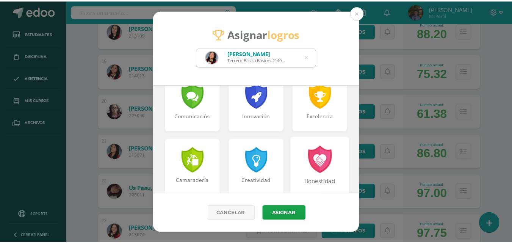
scroll to position [265, 0]
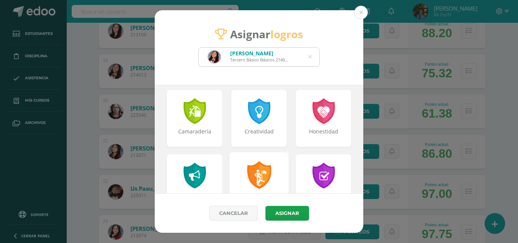
click at [249, 174] on div at bounding box center [259, 175] width 26 height 28
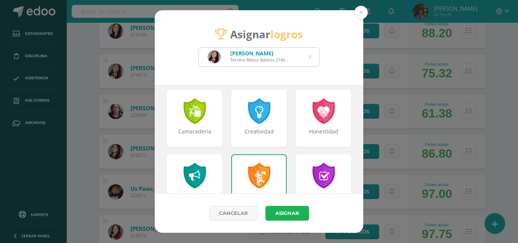
click at [294, 213] on button "Asignar" at bounding box center [287, 213] width 44 height 15
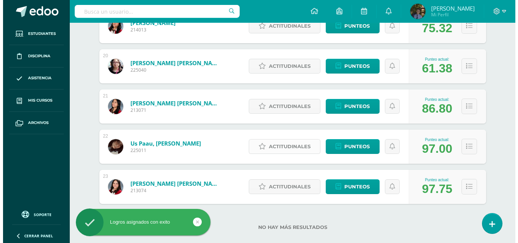
scroll to position [890, 0]
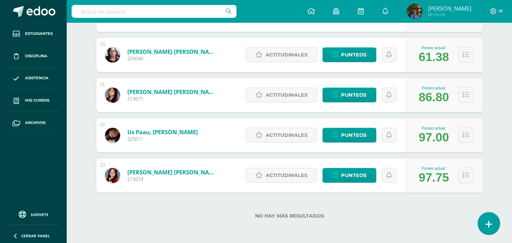
click at [480, 223] on link at bounding box center [489, 223] width 22 height 22
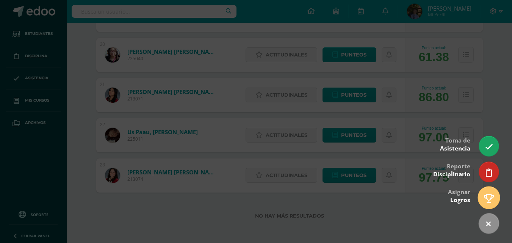
click at [492, 201] on icon at bounding box center [489, 198] width 10 height 9
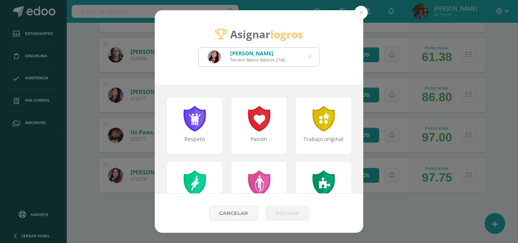
click at [310, 55] on icon at bounding box center [309, 56] width 3 height 19
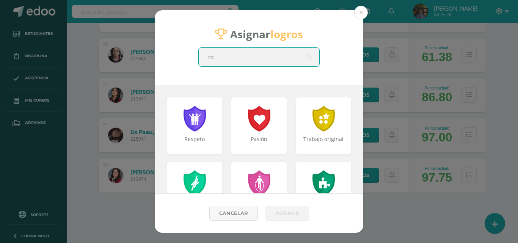
type input "rod"
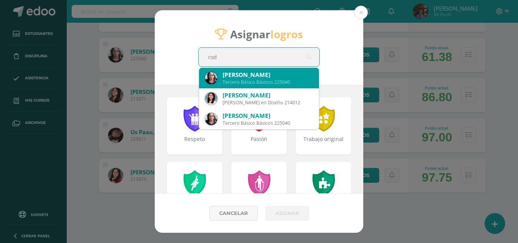
click at [290, 70] on div "Emma Camila Rodriguez Rangel Tercero Básico Básicos 225040" at bounding box center [259, 78] width 108 height 20
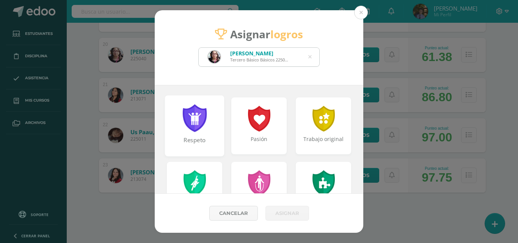
click at [202, 113] on div at bounding box center [194, 118] width 26 height 28
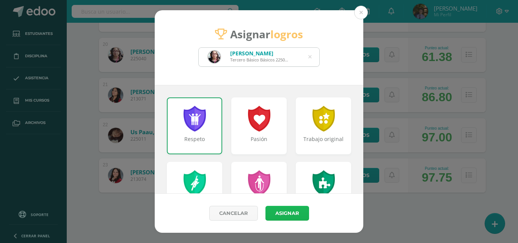
click at [279, 212] on button "Asignar" at bounding box center [287, 213] width 44 height 15
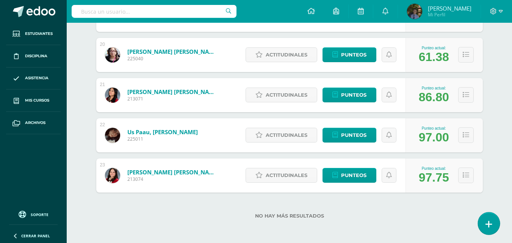
click at [490, 222] on icon at bounding box center [488, 224] width 7 height 9
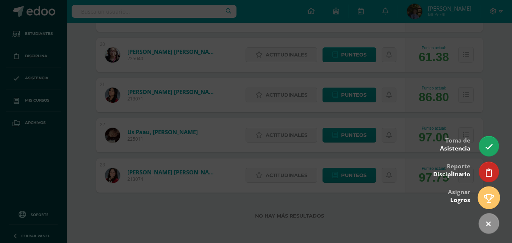
click at [490, 203] on icon at bounding box center [489, 198] width 10 height 9
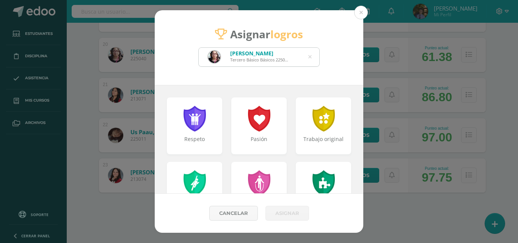
click at [309, 58] on icon at bounding box center [309, 56] width 3 height 19
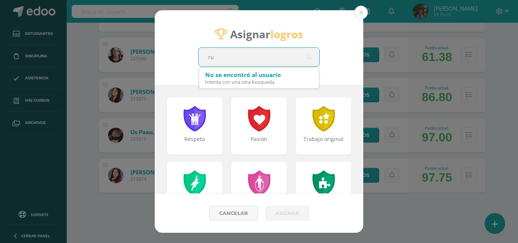
type input "rua"
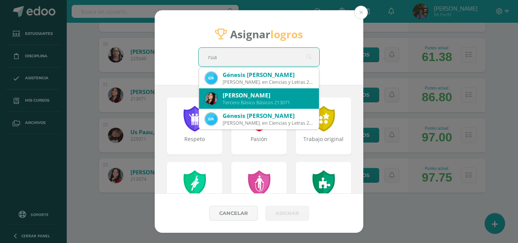
click at [272, 98] on div "Luisa Maria Ruano Reyes" at bounding box center [267, 95] width 90 height 8
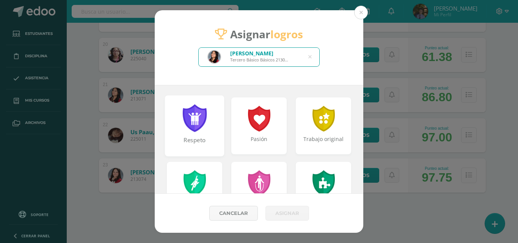
click at [198, 122] on div at bounding box center [194, 118] width 26 height 28
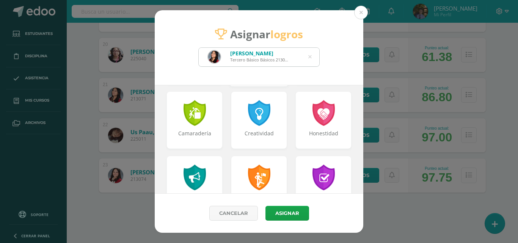
scroll to position [265, 0]
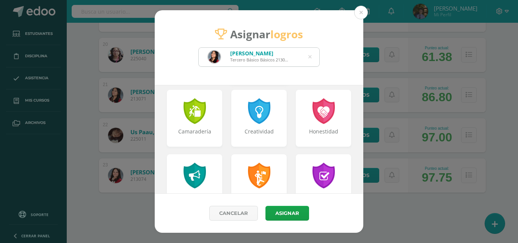
click at [267, 171] on div at bounding box center [259, 176] width 24 height 26
click at [283, 217] on button "Asignar" at bounding box center [287, 213] width 44 height 15
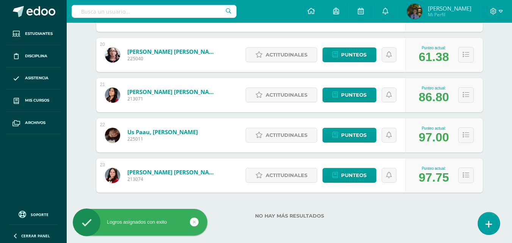
click at [489, 225] on icon at bounding box center [488, 224] width 7 height 9
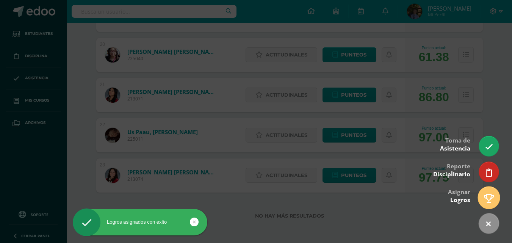
click at [486, 199] on icon at bounding box center [489, 198] width 10 height 9
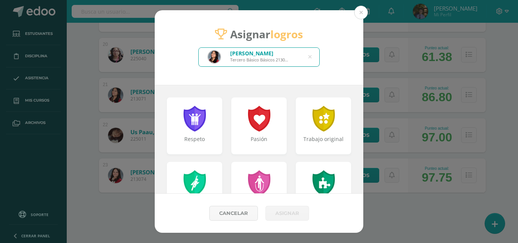
click at [310, 58] on icon at bounding box center [309, 56] width 3 height 19
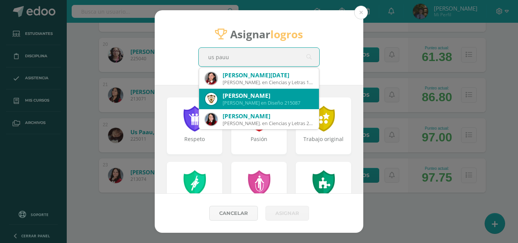
scroll to position [41, 0]
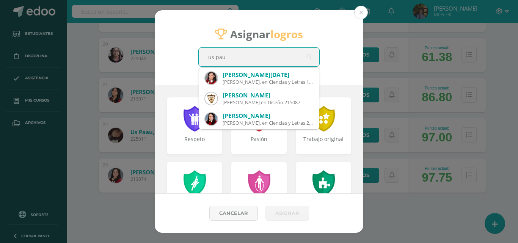
drag, startPoint x: 233, startPoint y: 58, endPoint x: 194, endPoint y: 55, distance: 38.8
click at [194, 55] on div "Asignar logros us pau us pau Paula Ximena Sazo Barrientos Quinto Bachillerato e…" at bounding box center [259, 47] width 208 height 75
type input "us pau"
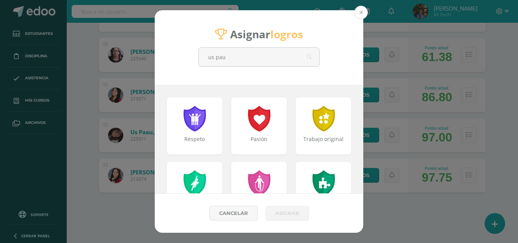
click at [366, 14] on button at bounding box center [361, 13] width 14 height 14
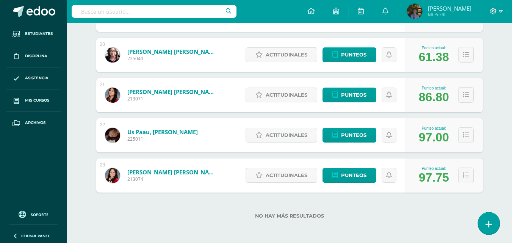
click at [489, 222] on icon at bounding box center [488, 224] width 7 height 9
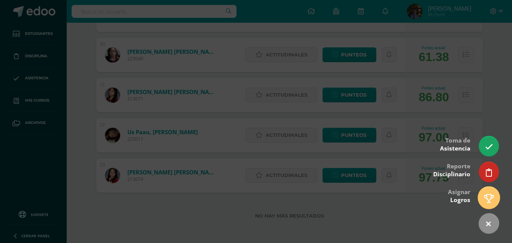
click at [488, 200] on icon at bounding box center [489, 198] width 10 height 9
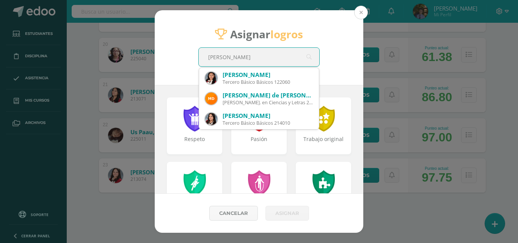
type input "maria jo"
click at [363, 12] on button at bounding box center [361, 13] width 14 height 14
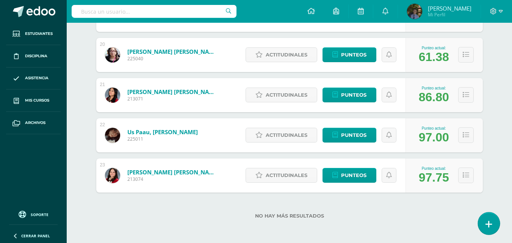
click at [494, 228] on link at bounding box center [489, 223] width 22 height 22
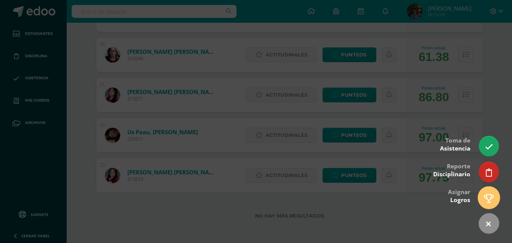
click at [489, 205] on link at bounding box center [489, 197] width 22 height 22
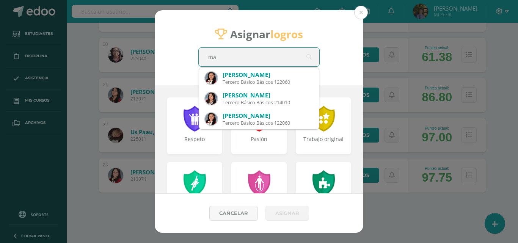
type input "m"
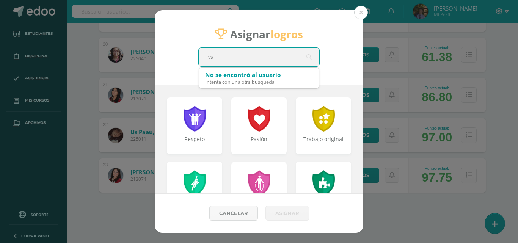
type input "val"
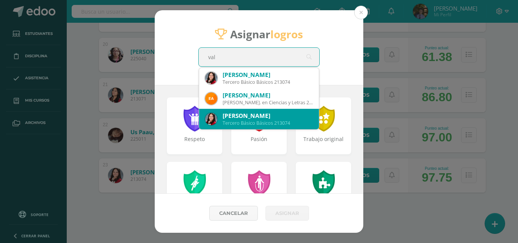
click at [236, 124] on div "Tercero Básico Básicos 213074" at bounding box center [267, 123] width 90 height 6
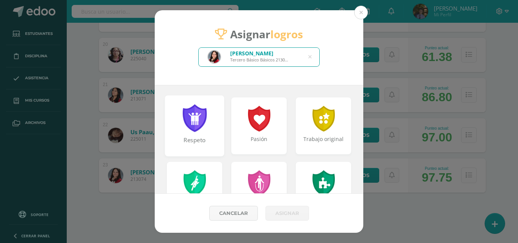
click at [196, 131] on div at bounding box center [194, 118] width 26 height 28
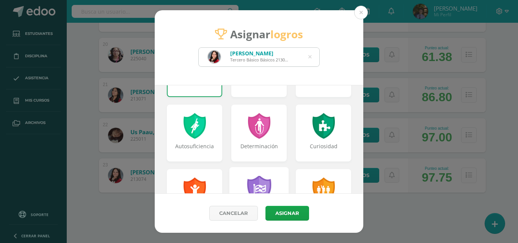
scroll to position [152, 0]
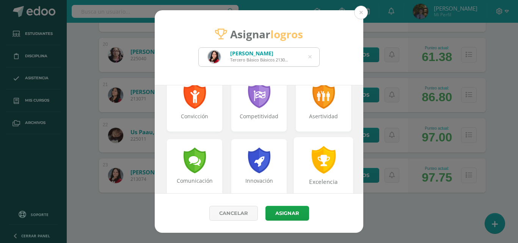
click at [316, 162] on div at bounding box center [323, 160] width 26 height 28
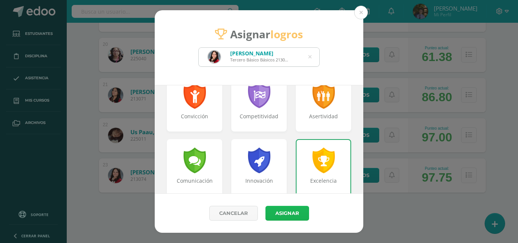
click at [291, 216] on button "Asignar" at bounding box center [287, 213] width 44 height 15
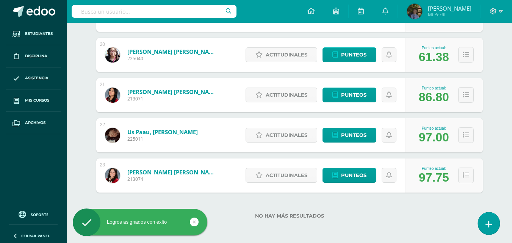
click at [484, 227] on link at bounding box center [489, 223] width 22 height 22
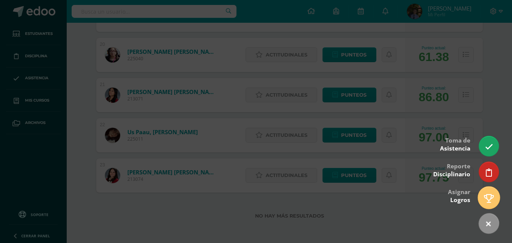
click at [488, 196] on icon at bounding box center [489, 198] width 10 height 9
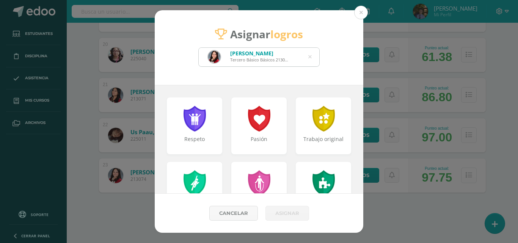
click at [310, 56] on icon at bounding box center [309, 56] width 3 height 19
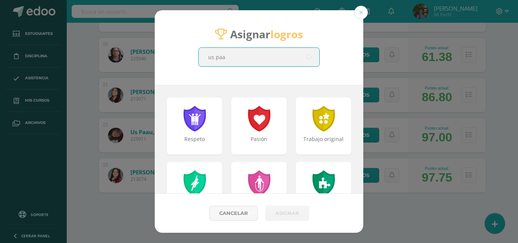
type input "us paau"
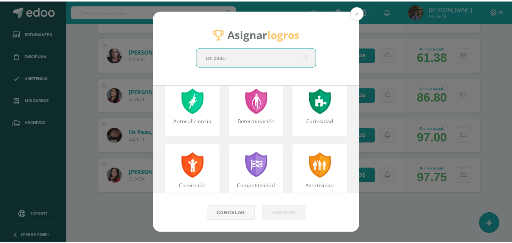
scroll to position [76, 0]
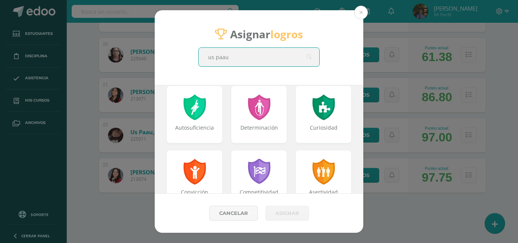
drag, startPoint x: 236, startPoint y: 59, endPoint x: 196, endPoint y: 57, distance: 40.6
click at [196, 57] on div "Asignar logros us paau val" at bounding box center [259, 47] width 208 height 75
click at [359, 11] on button at bounding box center [361, 13] width 14 height 14
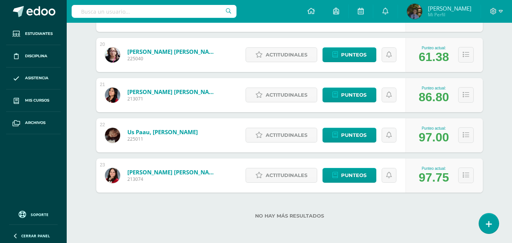
click at [162, 133] on link "Us Paau, Mónica María José" at bounding box center [162, 132] width 70 height 8
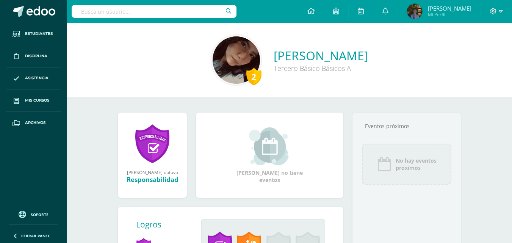
click at [376, 96] on div "2 [PERSON_NAME] Tercero Básico Básicos A" at bounding box center [289, 60] width 445 height 75
drag, startPoint x: 376, startPoint y: 109, endPoint x: 376, endPoint y: 120, distance: 10.2
click at [376, 120] on div "[PERSON_NAME] ganó el logro: Responsabilidad Asignado por [PERSON_NAME] [DATE][…" at bounding box center [289, 218] width 373 height 243
click at [405, 166] on span "No hay eventos próximos" at bounding box center [416, 164] width 41 height 14
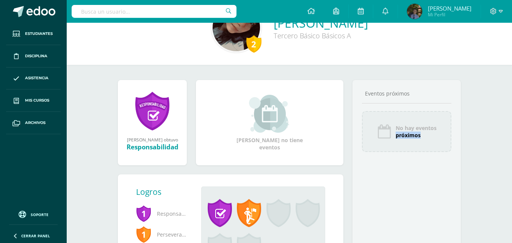
scroll to position [98, 0]
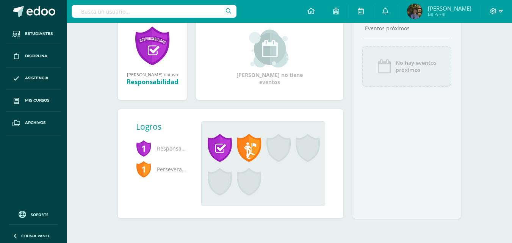
click at [277, 84] on div "[PERSON_NAME] no tiene eventos" at bounding box center [270, 58] width 76 height 56
click at [253, 149] on span at bounding box center [249, 148] width 24 height 28
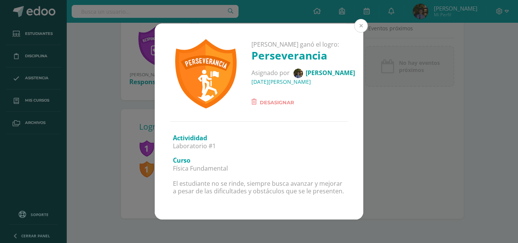
click at [362, 29] on button at bounding box center [361, 26] width 14 height 14
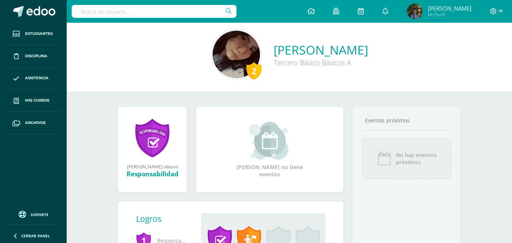
scroll to position [0, 0]
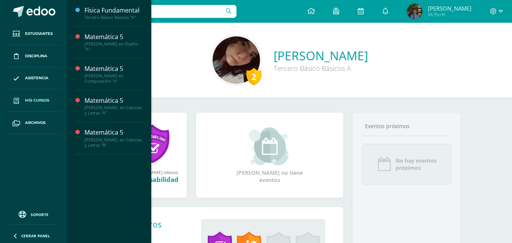
click at [23, 100] on link "Mis cursos" at bounding box center [33, 100] width 55 height 22
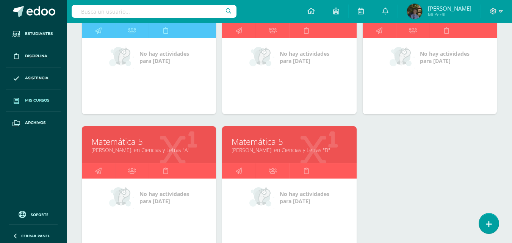
scroll to position [227, 0]
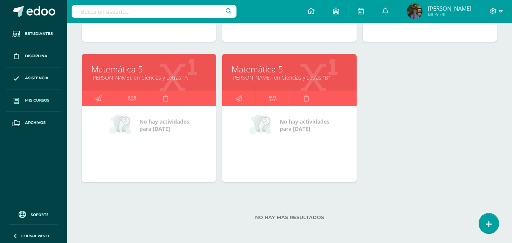
click at [122, 75] on link "[PERSON_NAME]. en Ciencias y Letras "A"" at bounding box center [148, 77] width 115 height 7
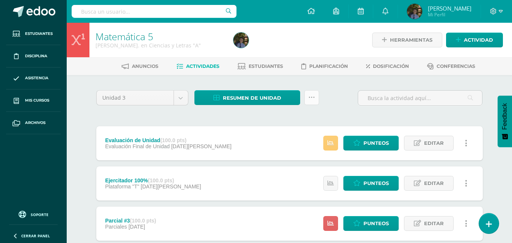
click at [315, 95] on link at bounding box center [311, 97] width 15 height 15
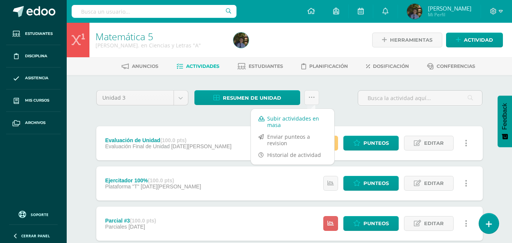
click at [285, 125] on link "Subir actividades en masa" at bounding box center [292, 122] width 83 height 18
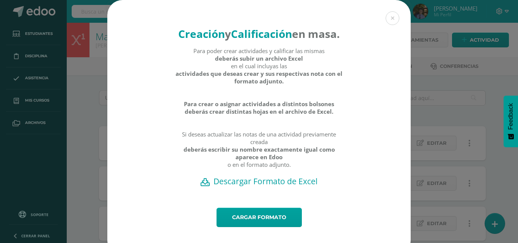
click at [273, 186] on h2 "Descargar Formato de Excel" at bounding box center [258, 181] width 277 height 11
click at [253, 227] on link "Cargar formato" at bounding box center [258, 217] width 85 height 19
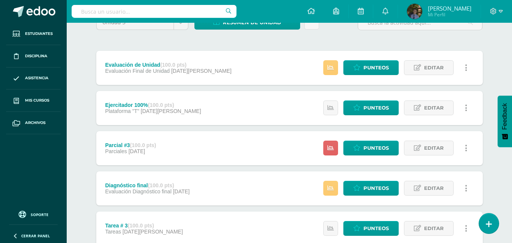
scroll to position [76, 0]
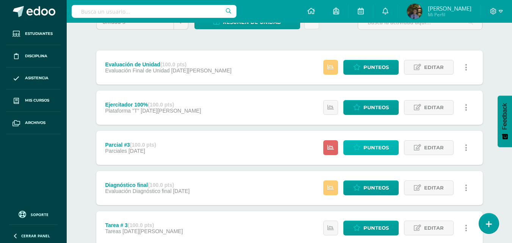
click at [375, 150] on span "Punteos" at bounding box center [375, 148] width 25 height 14
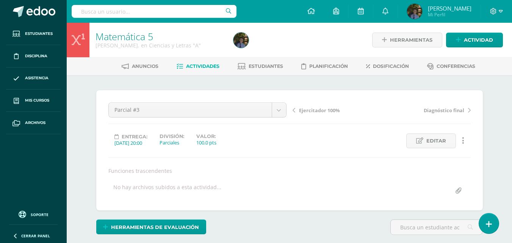
click at [197, 67] on span "Actividades" at bounding box center [202, 66] width 33 height 6
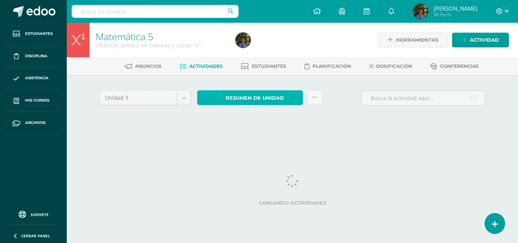
click at [278, 96] on span "Resumen de unidad" at bounding box center [254, 98] width 58 height 14
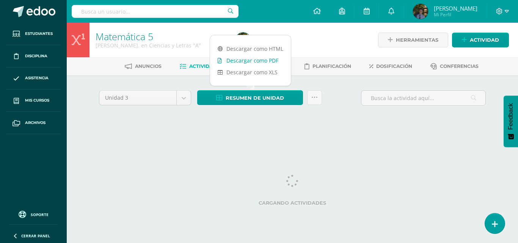
click at [258, 60] on link "Descargar como PDF" at bounding box center [250, 61] width 81 height 12
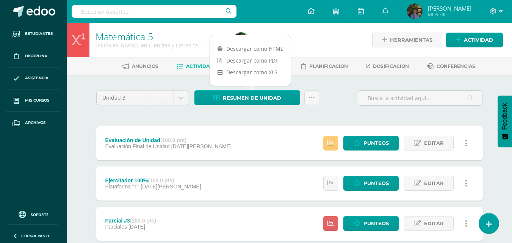
click at [312, 42] on div at bounding box center [300, 40] width 141 height 34
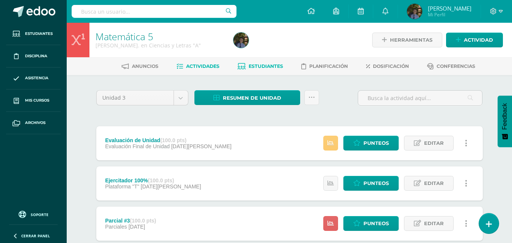
click at [266, 63] on link "Estudiantes" at bounding box center [260, 66] width 45 height 12
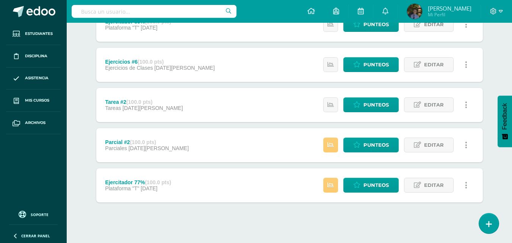
scroll to position [327, 0]
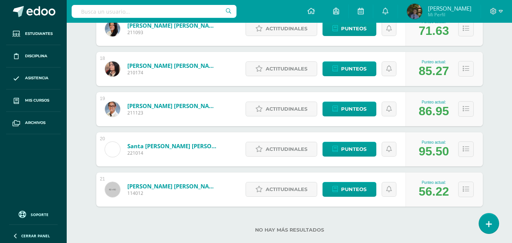
scroll to position [810, 0]
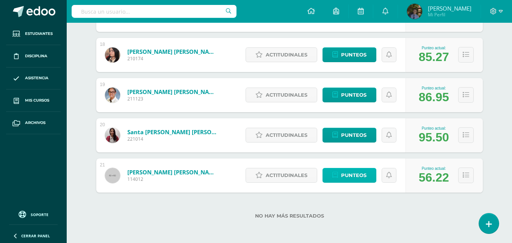
click at [369, 174] on link "Punteos" at bounding box center [349, 175] width 54 height 15
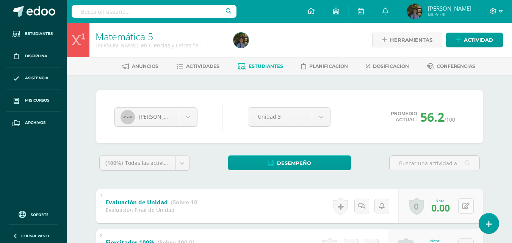
scroll to position [114, 0]
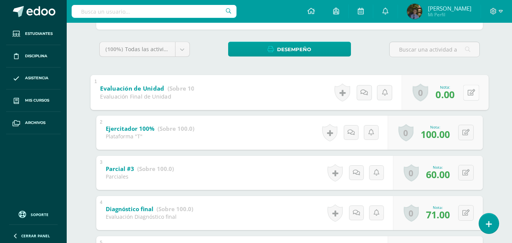
click at [467, 94] on button at bounding box center [471, 92] width 16 height 16
type input "65"
click at [452, 97] on icon at bounding box center [450, 95] width 7 height 6
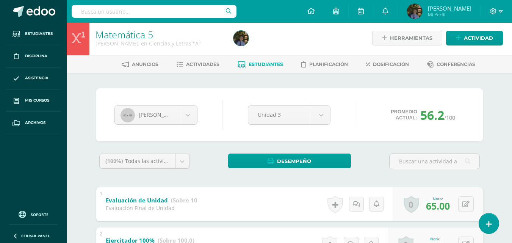
scroll to position [0, 0]
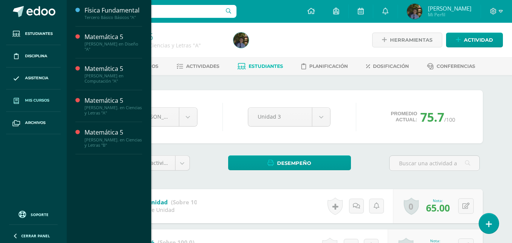
click at [43, 103] on span "Mis cursos" at bounding box center [37, 100] width 24 height 6
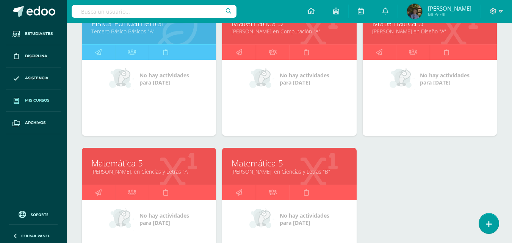
scroll to position [114, 0]
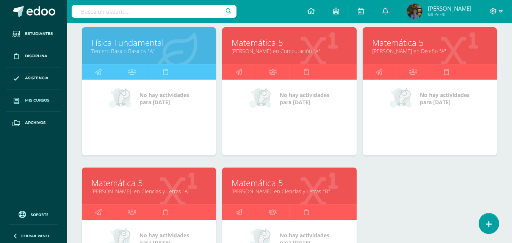
click at [244, 182] on link "Matemática 5" at bounding box center [289, 183] width 115 height 12
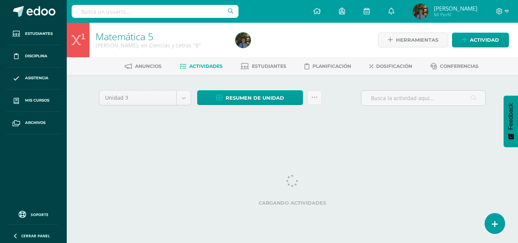
click at [297, 141] on html "Estudiantes Disciplina Asistencia Mis cursos Archivos Soporte Ayuda Reportar un…" at bounding box center [259, 70] width 518 height 141
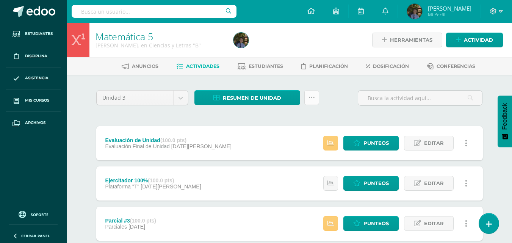
click at [307, 99] on link at bounding box center [311, 97] width 15 height 15
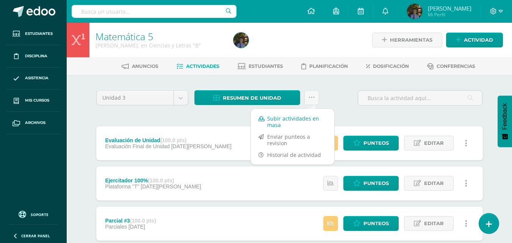
click at [277, 116] on link "Subir actividades en masa" at bounding box center [292, 122] width 83 height 18
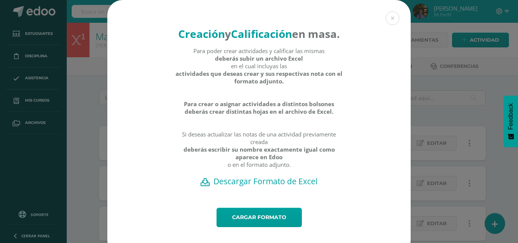
click at [235, 186] on h2 "Descargar Formato de Excel" at bounding box center [258, 181] width 277 height 11
click at [248, 227] on link "Cargar formato" at bounding box center [258, 217] width 85 height 19
click at [240, 227] on link "Cargar formato" at bounding box center [258, 217] width 85 height 19
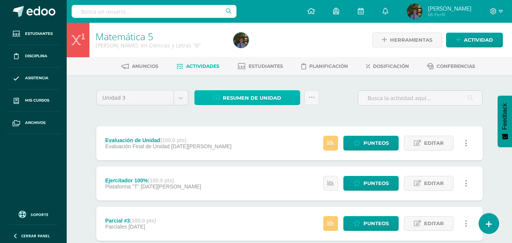
click at [282, 99] on link "Resumen de unidad" at bounding box center [247, 97] width 106 height 15
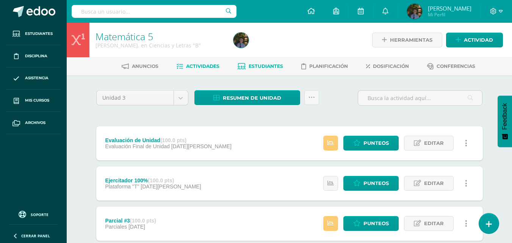
click at [261, 67] on span "Estudiantes" at bounding box center [266, 66] width 34 height 6
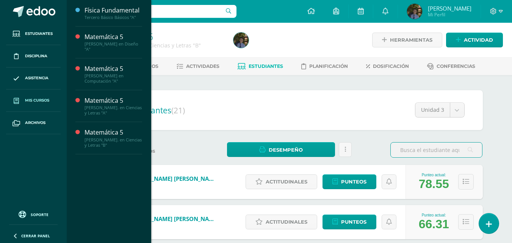
click at [34, 99] on span "Mis cursos" at bounding box center [37, 100] width 24 height 6
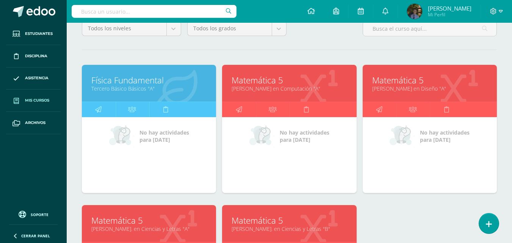
scroll to position [76, 0]
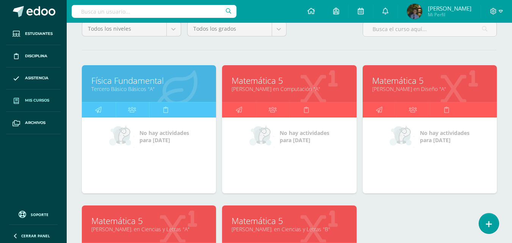
click at [266, 88] on link "[PERSON_NAME] en Computación "A"" at bounding box center [289, 88] width 115 height 7
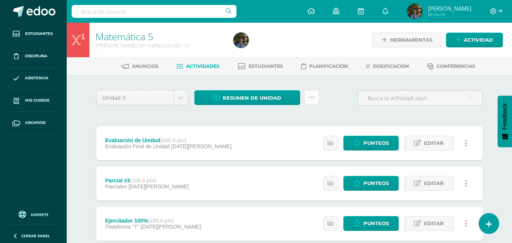
click at [308, 102] on link at bounding box center [311, 97] width 15 height 15
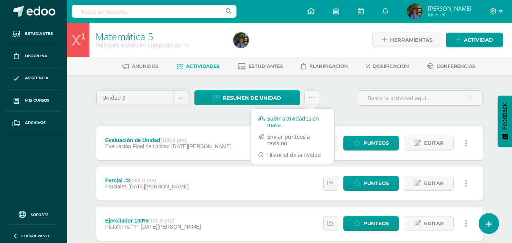
click at [276, 122] on link "Subir actividades en masa" at bounding box center [292, 122] width 83 height 18
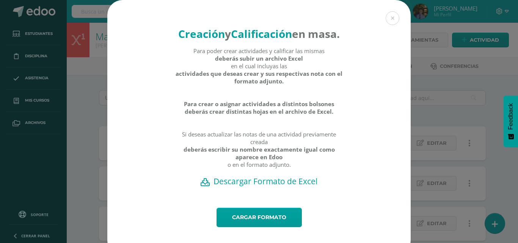
click at [243, 186] on h2 "Descargar Formato de Excel" at bounding box center [258, 181] width 277 height 11
click at [241, 227] on link "Cargar formato" at bounding box center [258, 217] width 85 height 19
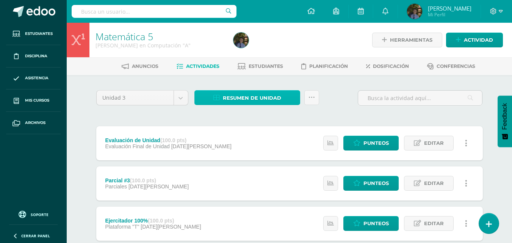
click at [291, 98] on link "Resumen de unidad" at bounding box center [247, 97] width 106 height 15
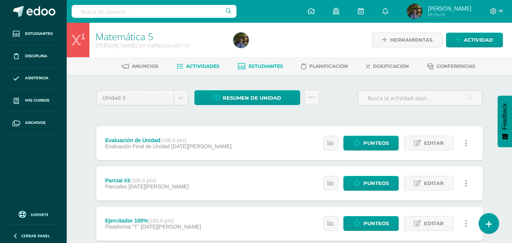
click at [267, 65] on span "Estudiantes" at bounding box center [266, 66] width 34 height 6
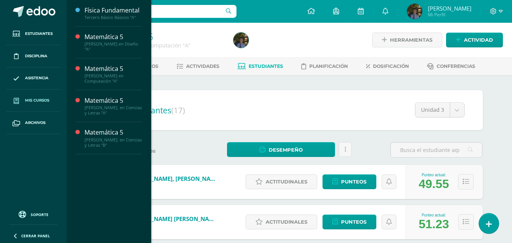
click at [50, 106] on link "Mis cursos" at bounding box center [33, 100] width 55 height 22
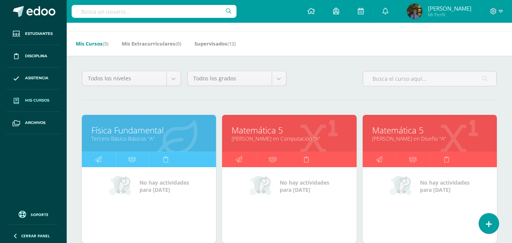
scroll to position [38, 0]
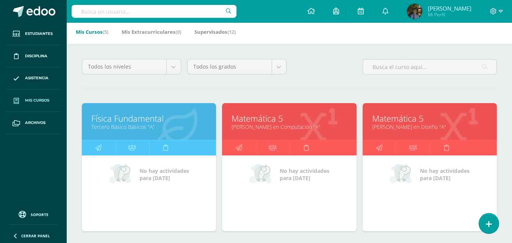
click at [412, 120] on link "Matemática 5" at bounding box center [429, 119] width 115 height 12
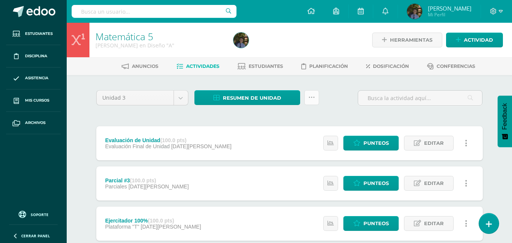
click at [316, 100] on link at bounding box center [311, 97] width 15 height 15
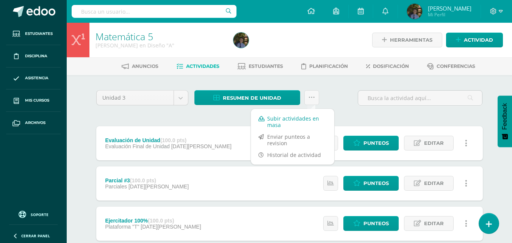
click at [283, 115] on link "Subir actividades en masa" at bounding box center [292, 122] width 83 height 18
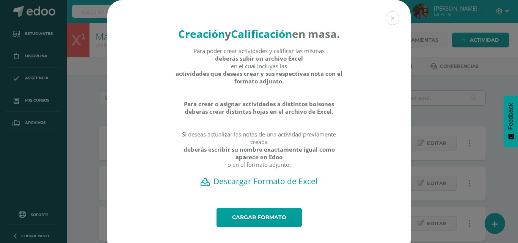
click at [257, 186] on h2 "Descargar Formato de Excel" at bounding box center [258, 181] width 277 height 11
click at [268, 186] on h2 "Descargar Formato de Excel" at bounding box center [258, 181] width 277 height 11
click at [253, 186] on h2 "Descargar Formato de Excel" at bounding box center [258, 181] width 277 height 11
click at [387, 16] on button at bounding box center [392, 18] width 14 height 14
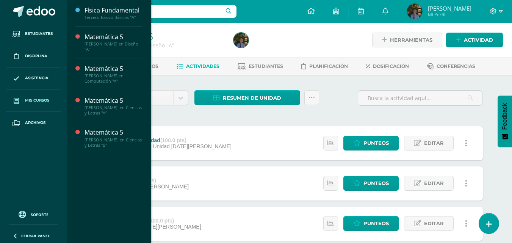
click at [38, 97] on span "Mis cursos" at bounding box center [37, 100] width 24 height 6
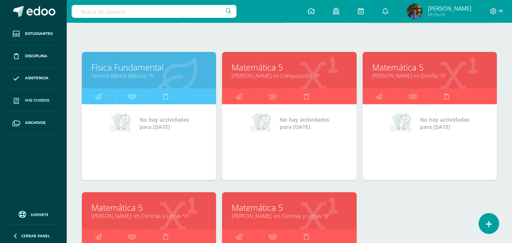
scroll to position [76, 0]
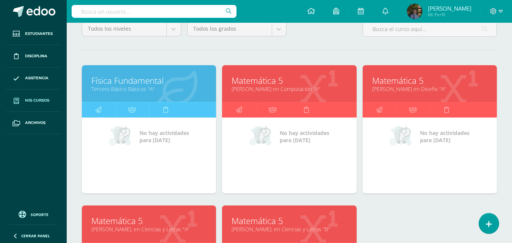
click at [405, 89] on link "[PERSON_NAME] en Diseño "A"" at bounding box center [429, 88] width 115 height 7
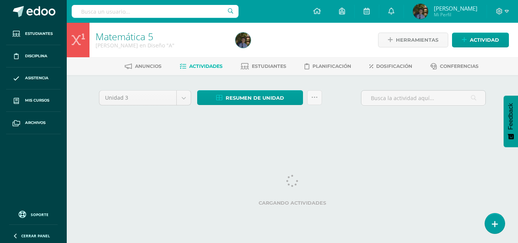
click at [351, 141] on html "Estudiantes Disciplina Asistencia Mis cursos Archivos Soporte Ayuda Reportar un…" at bounding box center [259, 70] width 518 height 141
click at [119, 140] on div "Unidad 3 Unidad 1 Unidad 2 Unidad 3 Unidad 4 Resumen de unidad Descargar como H…" at bounding box center [292, 108] width 417 height 66
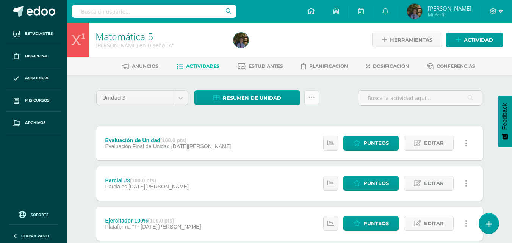
click at [313, 97] on icon at bounding box center [311, 97] width 6 height 6
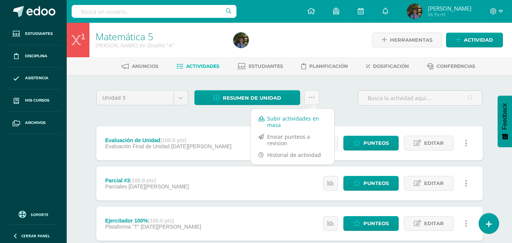
click at [296, 120] on link "Subir actividades en masa" at bounding box center [292, 122] width 83 height 18
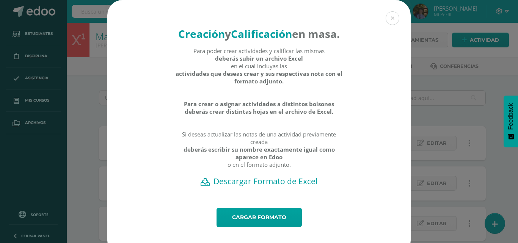
click at [249, 186] on h2 "Descargar Formato de Excel" at bounding box center [258, 181] width 277 height 11
click at [247, 227] on link "Cargar formato" at bounding box center [258, 217] width 85 height 19
